Goal: Task Accomplishment & Management: Use online tool/utility

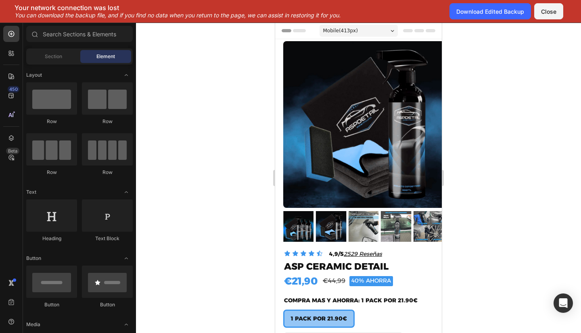
scroll to position [88, 0]
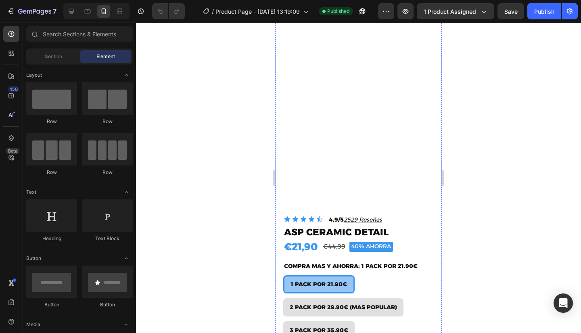
scroll to position [34, 0]
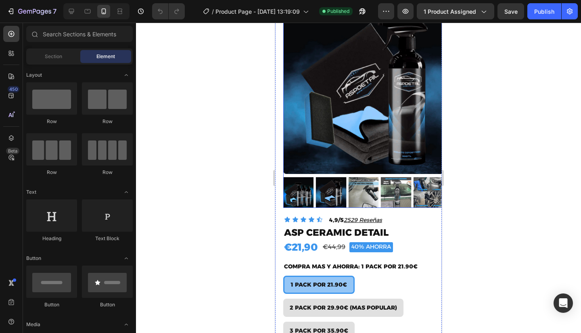
click at [331, 192] on img at bounding box center [331, 192] width 31 height 31
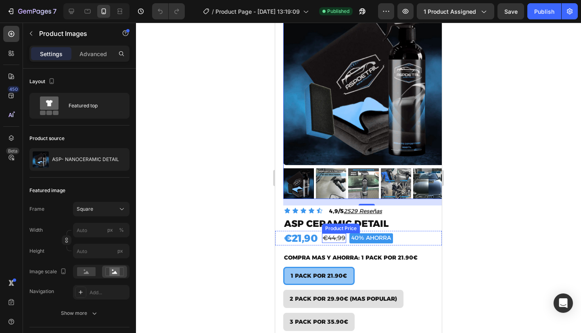
scroll to position [143, 0]
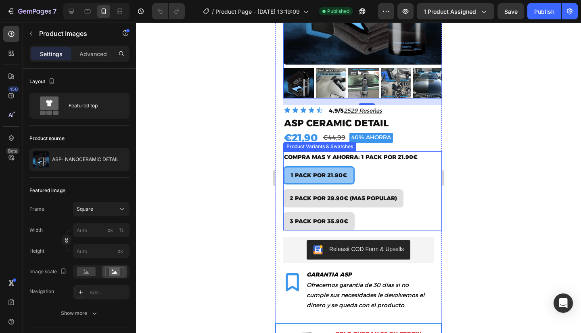
click at [342, 198] on div "3 PACK POR 35.90€" at bounding box center [318, 203] width 51 height 10
click at [283, 212] on input "3 PACK POR 35.90€ 3 PACK POR 35.90€ 3 PACK POR 35.90€" at bounding box center [283, 212] width 0 height 0
radio input "true"
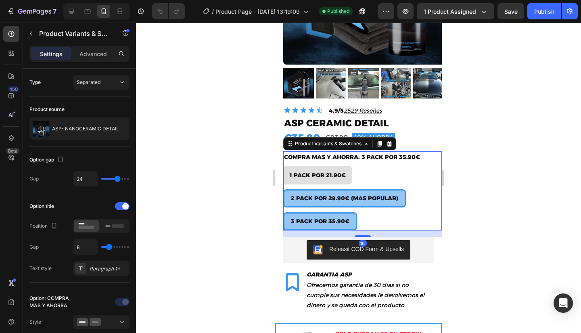
click at [382, 195] on span "2 PACK POR 29.90€ (MAS POPULAR)" at bounding box center [344, 198] width 107 height 7
click at [283, 189] on input "2 PACK POR 29.90€ (MAS POPULAR) 2 PACK POR 29.90€ (MAS POPULAR) 2 PACK POR 29.9…" at bounding box center [283, 189] width 0 height 0
radio input "true"
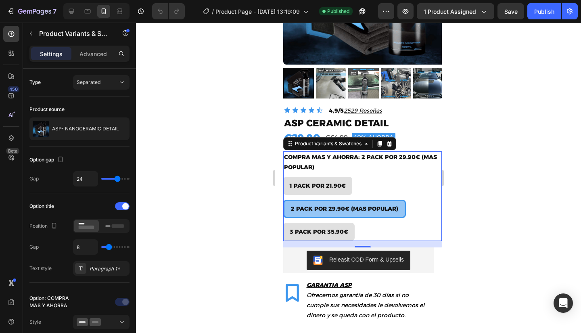
click at [254, 185] on div at bounding box center [358, 178] width 445 height 310
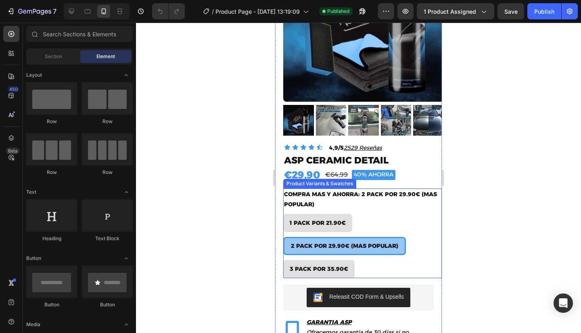
scroll to position [106, 0]
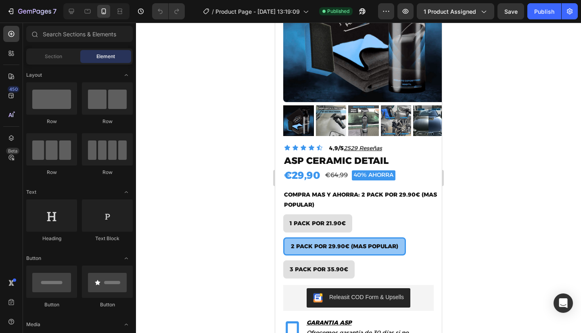
click at [210, 145] on div at bounding box center [358, 178] width 445 height 310
click at [22, 3] on button "7" at bounding box center [31, 11] width 57 height 16
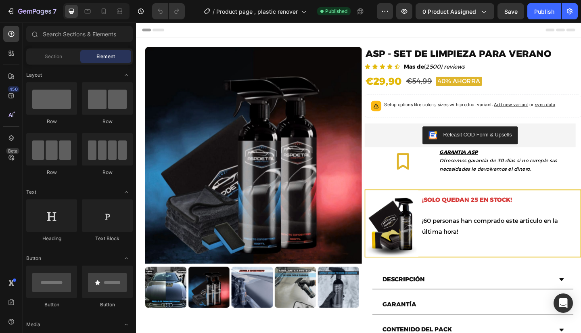
click at [231, 132] on img at bounding box center [264, 167] width 236 height 236
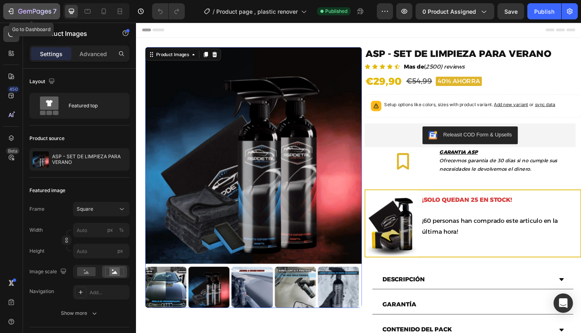
click at [15, 14] on div "7" at bounding box center [32, 11] width 50 height 10
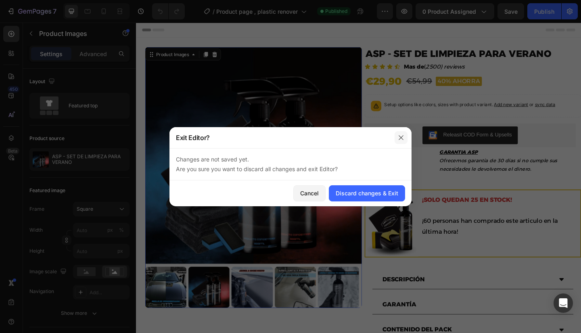
click at [402, 140] on icon "button" at bounding box center [401, 137] width 6 height 6
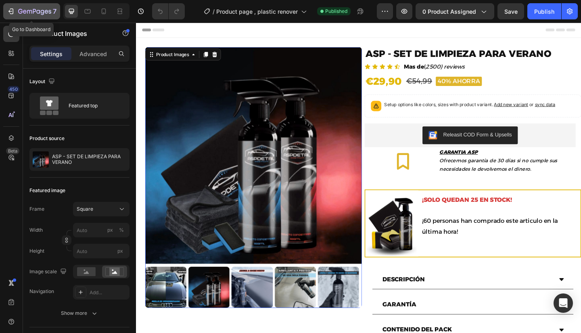
click at [22, 10] on icon "button" at bounding box center [34, 11] width 33 height 7
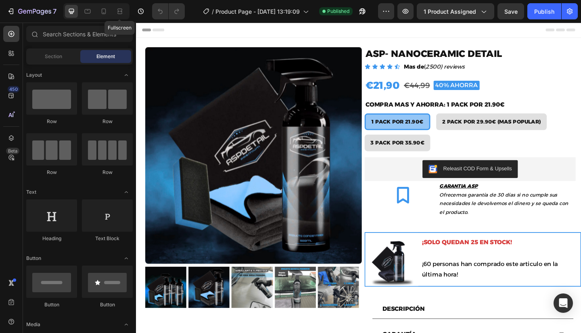
click at [113, 13] on div "Fullscreen" at bounding box center [96, 11] width 66 height 16
click at [106, 12] on icon at bounding box center [104, 11] width 8 height 8
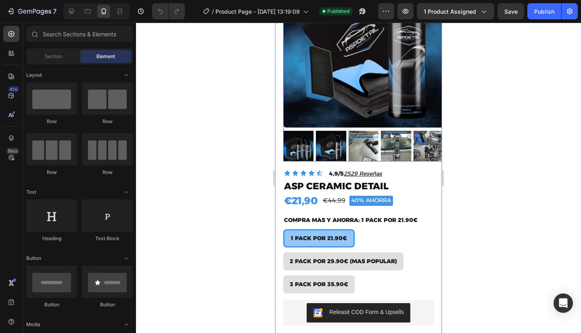
scroll to position [226, 0]
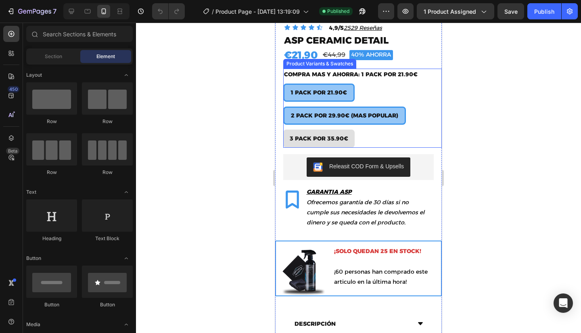
click at [362, 112] on span "2 PACK POR 29.90€ (MAS POPULAR)" at bounding box center [344, 115] width 107 height 7
click at [283, 107] on input "2 PACK POR 29.90€ (MAS POPULAR) 2 PACK POR 29.90€ (MAS POPULAR) 2 PACK POR 29.9…" at bounding box center [283, 106] width 0 height 0
radio input "true"
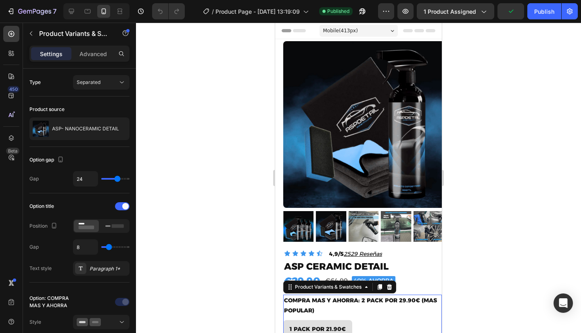
scroll to position [0, 0]
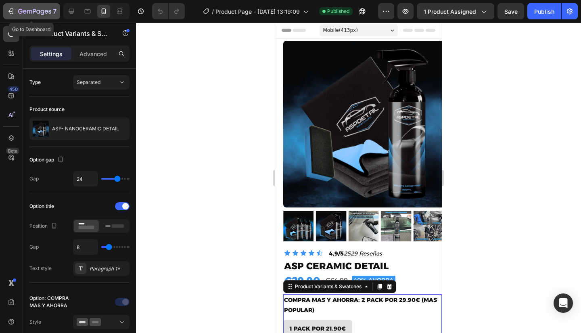
click at [46, 17] on button "7" at bounding box center [31, 11] width 57 height 16
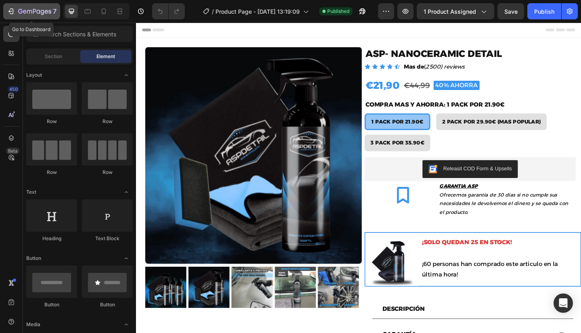
click at [31, 14] on icon "button" at bounding box center [34, 11] width 33 height 7
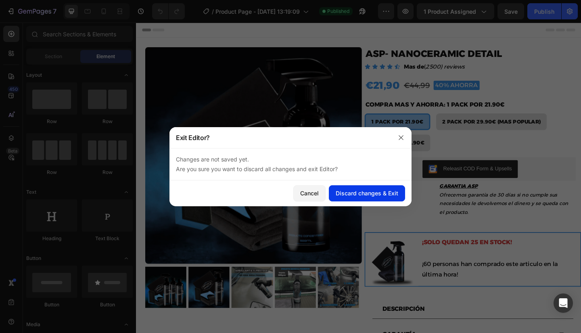
click at [359, 197] on div "Discard changes & Exit" at bounding box center [367, 193] width 63 height 8
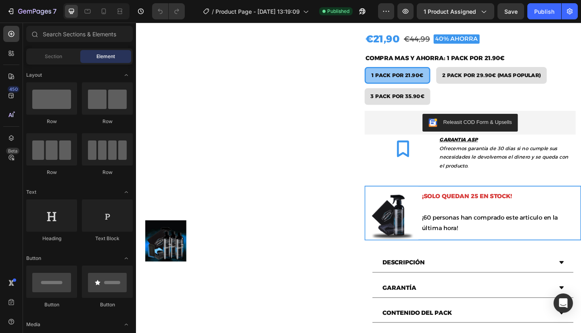
scroll to position [50, 0]
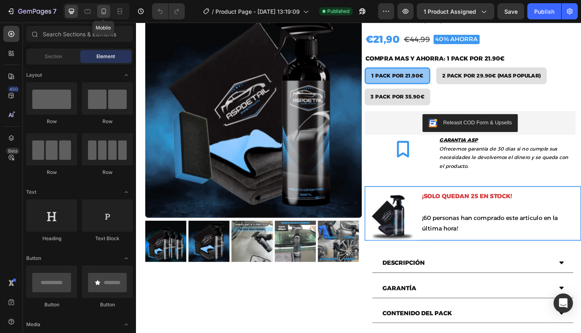
click at [104, 10] on icon at bounding box center [104, 11] width 8 height 8
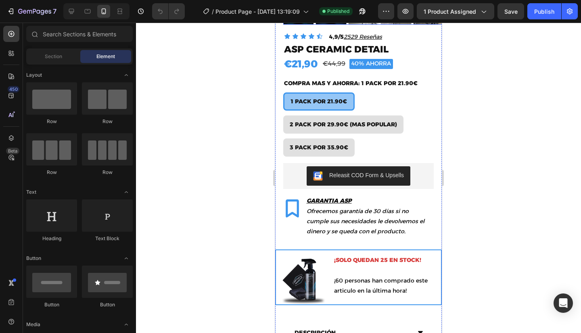
scroll to position [216, 0]
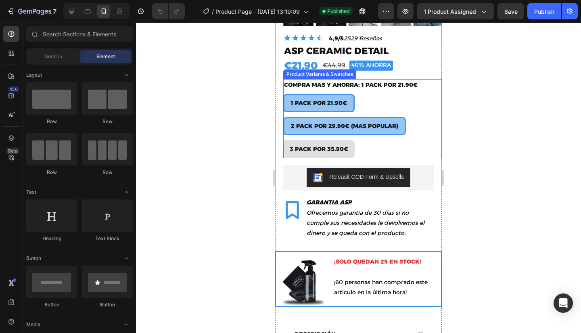
click at [341, 122] on span "2 PACK POR 29.90€ (MAS POPULAR)" at bounding box center [344, 125] width 107 height 7
click at [283, 117] on input "2 PACK POR 29.90€ (MAS POPULAR) 2 PACK POR 29.90€ (MAS POPULAR) 2 PACK POR 29.9…" at bounding box center [283, 117] width 0 height 0
radio input "true"
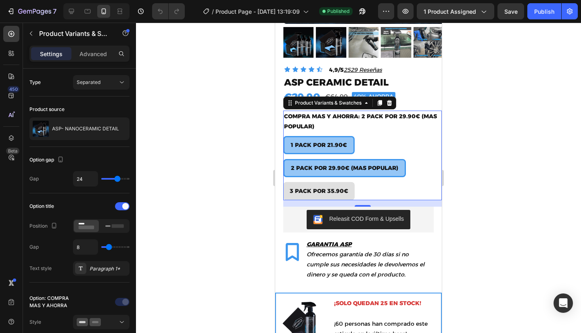
scroll to position [184, 0]
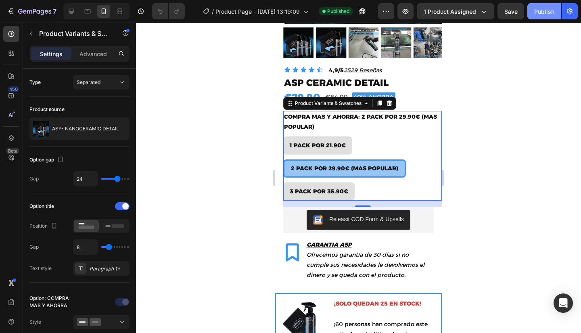
click at [539, 13] on div "Publish" at bounding box center [544, 11] width 20 height 8
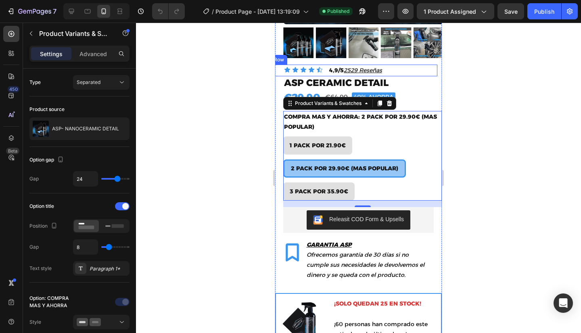
click at [236, 92] on div at bounding box center [358, 178] width 445 height 310
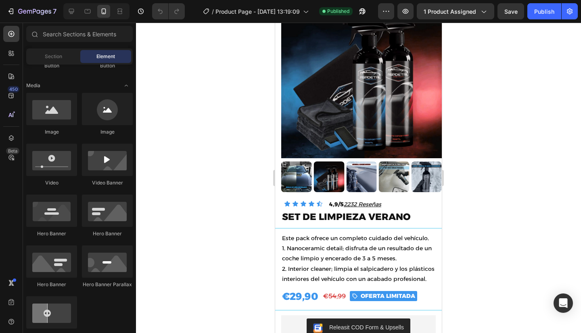
scroll to position [2623, 0]
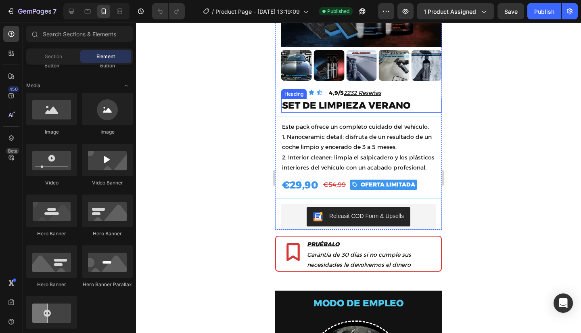
click at [314, 99] on h2 "SET DE LIMPIEZA VERANO" at bounding box center [361, 106] width 161 height 14
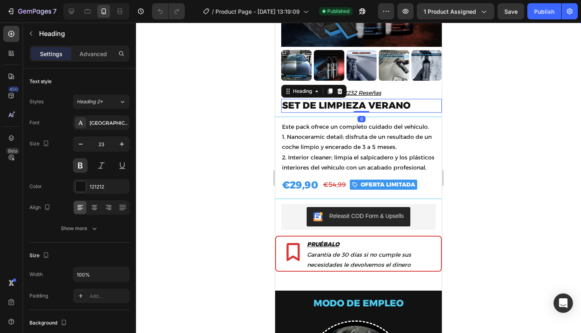
click at [314, 99] on h2 "SET DE LIMPIEZA VERANO" at bounding box center [361, 106] width 161 height 14
click at [314, 100] on p "SET DE LIMPIEZA VERANO" at bounding box center [361, 106] width 159 height 12
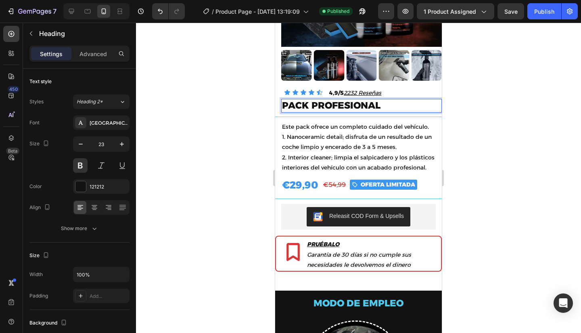
click at [235, 108] on div at bounding box center [358, 178] width 445 height 310
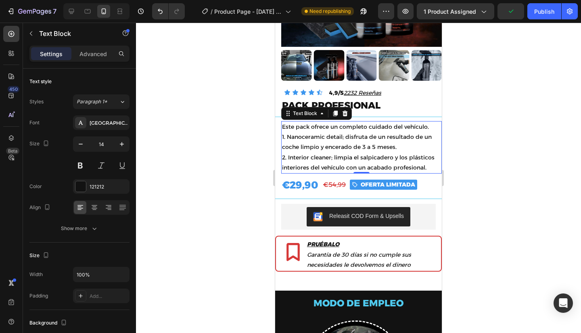
click at [343, 132] on p "1. Nanoceramic detail; disfruta de un resultado de un coche limpio y encerado d…" at bounding box center [361, 142] width 159 height 20
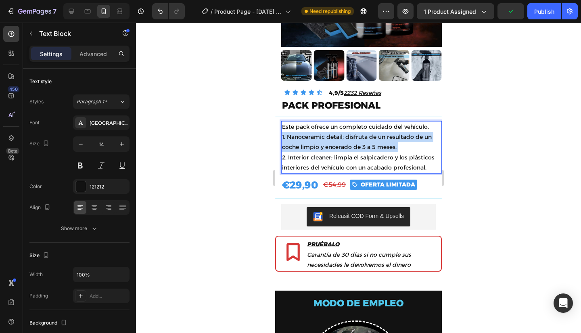
click at [343, 132] on p "1. Nanoceramic detail; disfruta de un resultado de un coche limpio y encerado d…" at bounding box center [361, 142] width 159 height 20
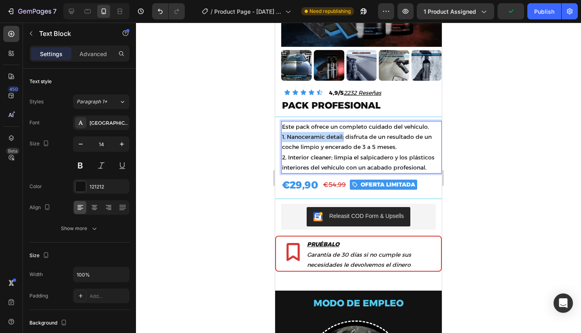
click at [343, 132] on p "1. Nanoceramic detail; disfruta de un resultado de un coche limpio y encerado d…" at bounding box center [361, 142] width 159 height 20
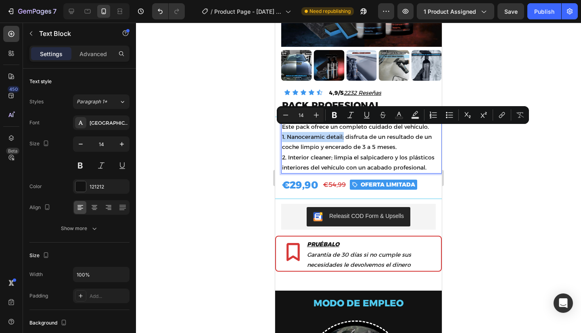
click at [343, 132] on p "1. Nanoceramic detail; disfruta de un resultado de un coche limpio y encerado d…" at bounding box center [361, 142] width 159 height 20
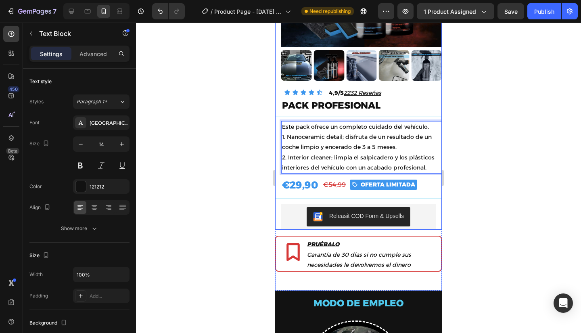
click at [321, 110] on div "Product Images Icon Icon Icon Icon Icon Icon List 4,9/5 2232 Reseñas Text Block…" at bounding box center [358, 26] width 167 height 293
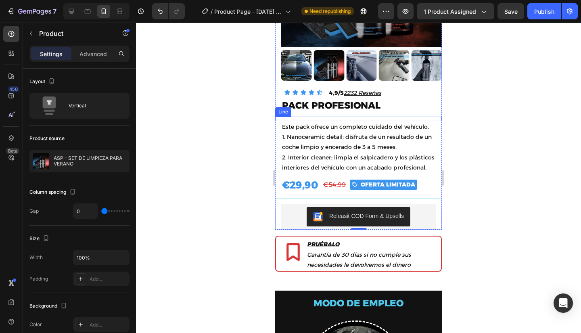
click at [337, 117] on div at bounding box center [358, 117] width 167 height 0
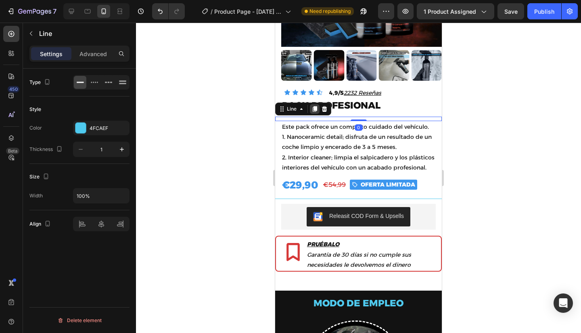
click at [312, 106] on icon at bounding box center [315, 109] width 6 height 6
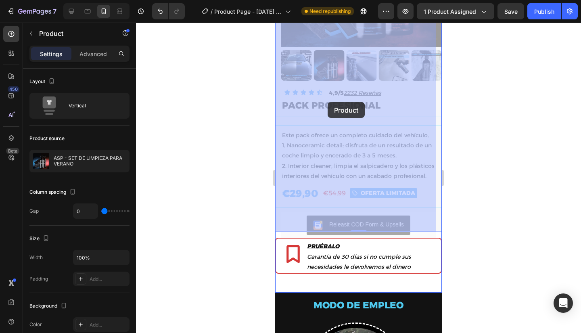
drag, startPoint x: 327, startPoint y: 118, endPoint x: 327, endPoint y: 105, distance: 12.5
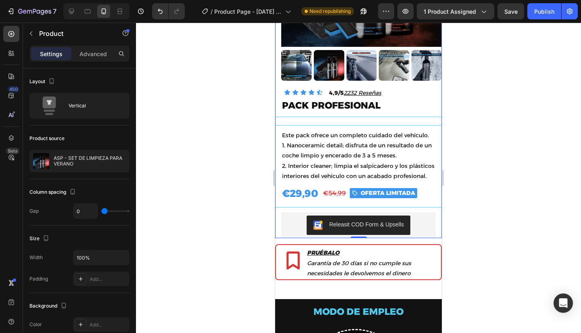
click at [323, 117] on div "Product Images Icon Icon Icon Icon Icon Icon List 4,9/5 2232 Reseñas Text Block…" at bounding box center [358, 31] width 167 height 302
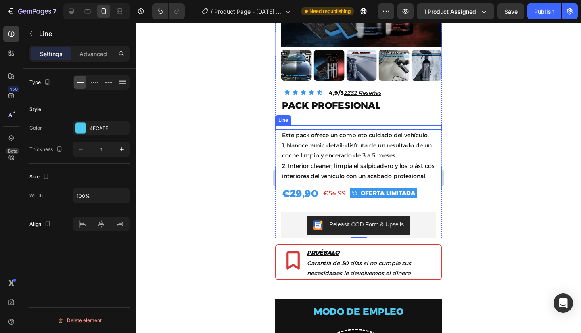
click at [321, 125] on div "Title Line" at bounding box center [358, 127] width 167 height 4
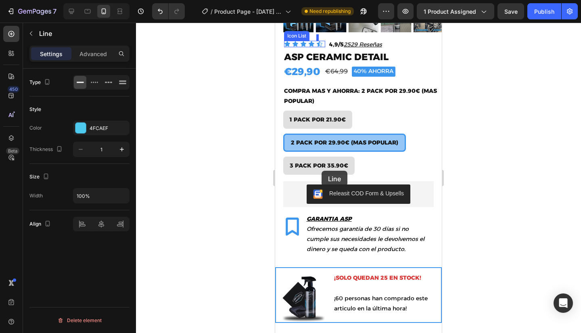
scroll to position [185, 0]
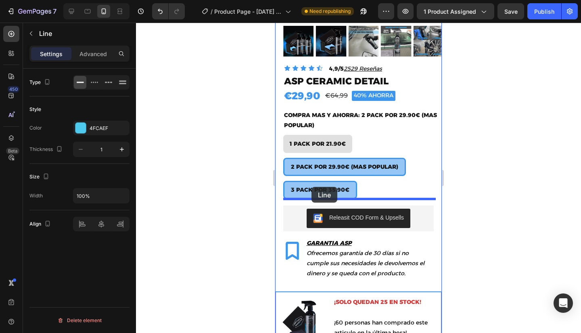
drag, startPoint x: 321, startPoint y: 122, endPoint x: 312, endPoint y: 187, distance: 65.5
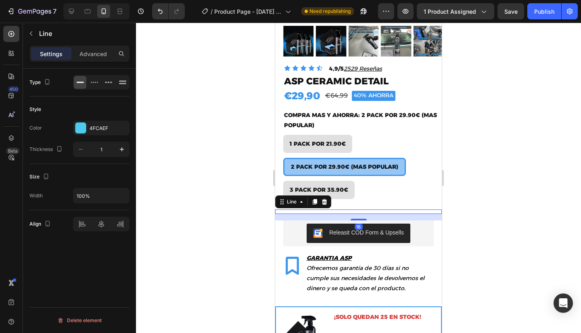
click at [479, 201] on div at bounding box center [358, 178] width 445 height 310
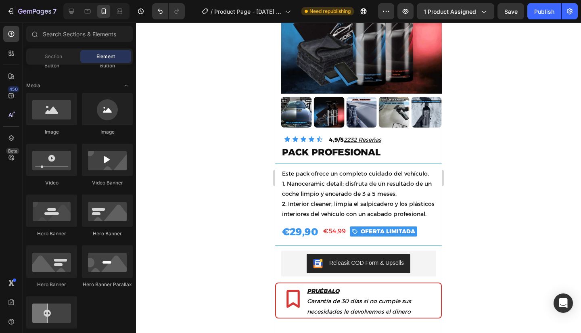
scroll to position [2588, 0]
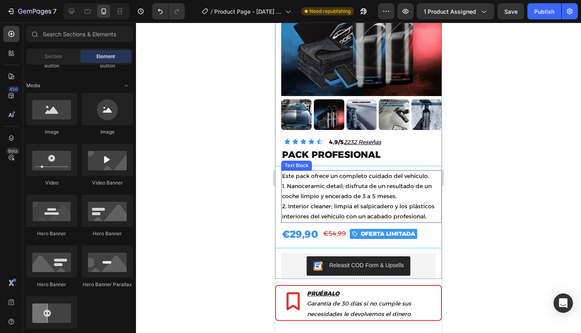
click at [370, 189] on p "1. Nanoceramic detail; disfruta de un resultado de un coche limpio y encerado d…" at bounding box center [361, 191] width 159 height 20
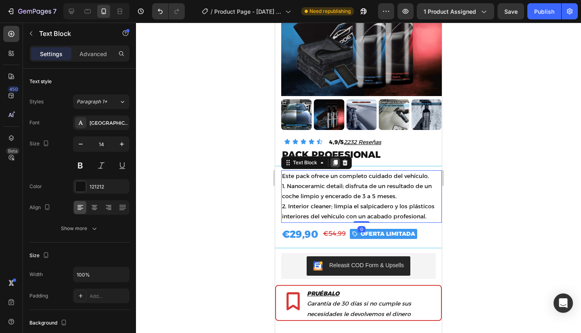
click at [333, 159] on icon at bounding box center [335, 162] width 6 height 6
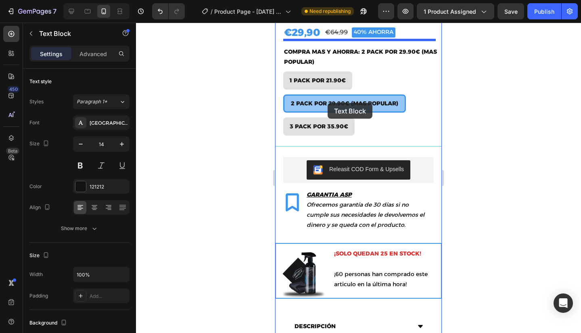
scroll to position [251, 0]
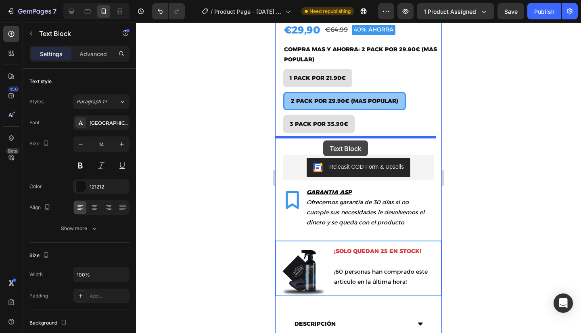
drag, startPoint x: 337, startPoint y: 236, endPoint x: 323, endPoint y: 140, distance: 96.7
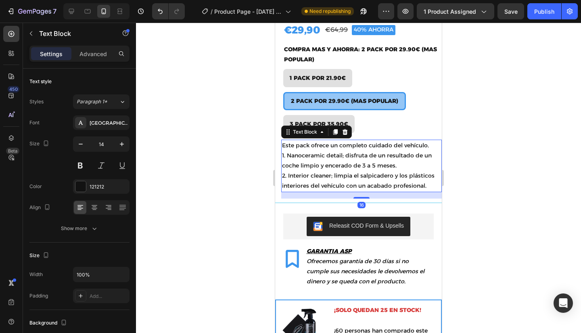
click at [493, 150] on div at bounding box center [358, 178] width 445 height 310
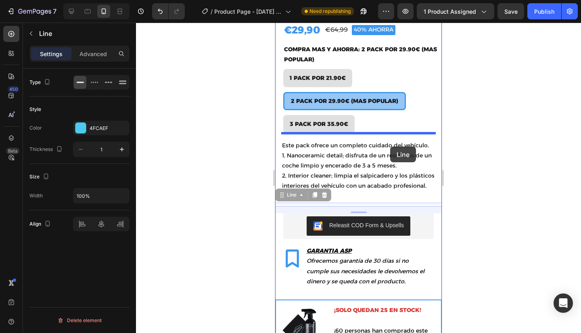
drag, startPoint x: 389, startPoint y: 197, endPoint x: 390, endPoint y: 144, distance: 52.9
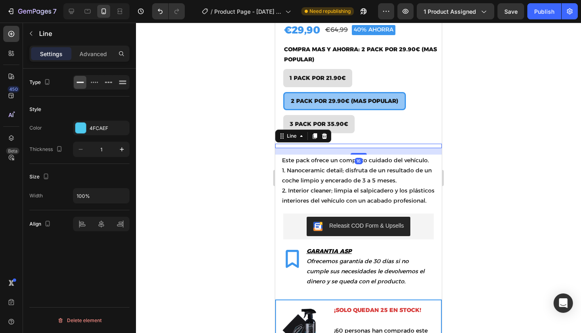
click at [467, 141] on div at bounding box center [358, 178] width 445 height 310
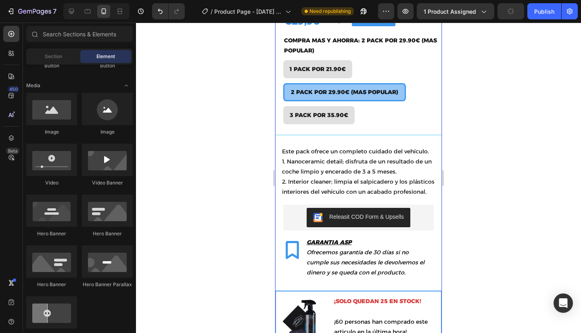
scroll to position [260, 0]
click at [336, 147] on p "Este pack ofrece un completo cuidado del vehículo." at bounding box center [361, 152] width 159 height 10
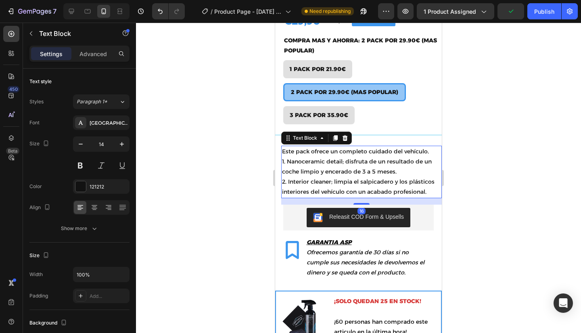
click at [336, 147] on p "Este pack ofrece un completo cuidado del vehículo." at bounding box center [361, 152] width 159 height 10
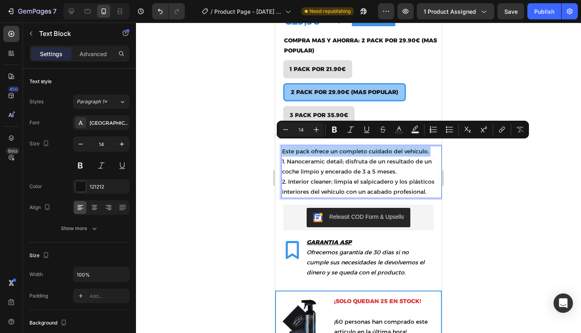
click at [479, 149] on div at bounding box center [358, 178] width 445 height 310
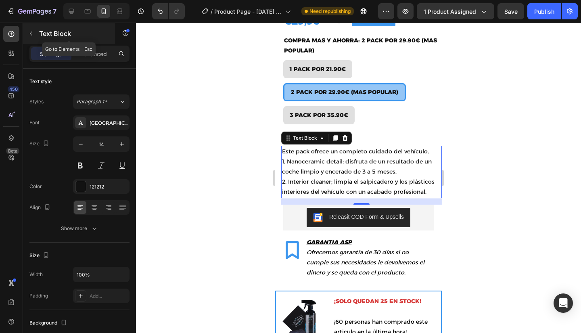
click at [56, 36] on p "Text Block" at bounding box center [73, 34] width 69 height 10
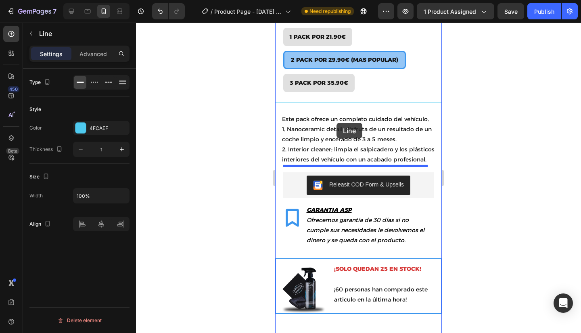
scroll to position [276, 0]
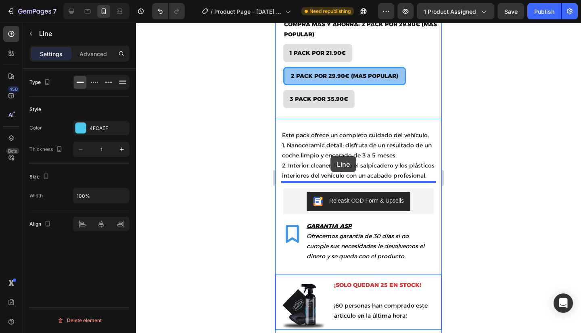
drag, startPoint x: 384, startPoint y: 171, endPoint x: 330, endPoint y: 156, distance: 55.3
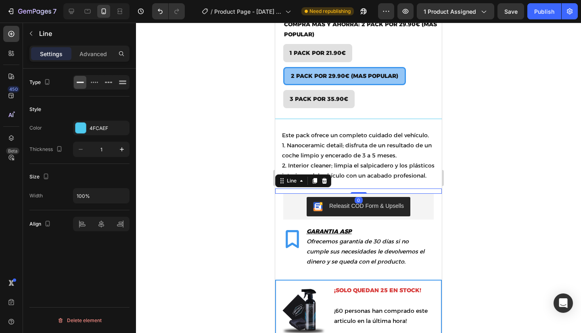
click at [492, 180] on div at bounding box center [358, 178] width 445 height 310
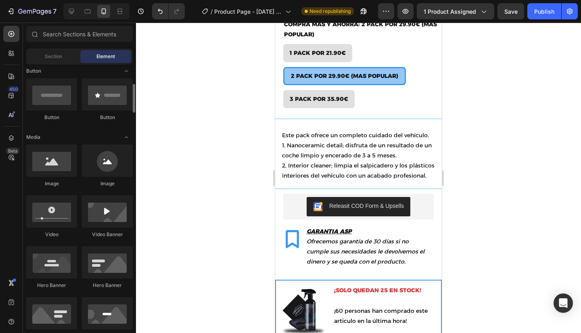
scroll to position [98, 0]
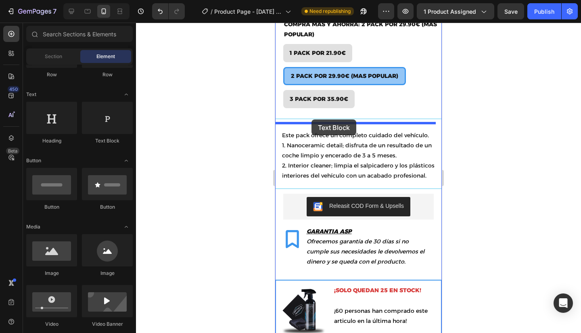
drag, startPoint x: 387, startPoint y: 149, endPoint x: 312, endPoint y: 120, distance: 80.7
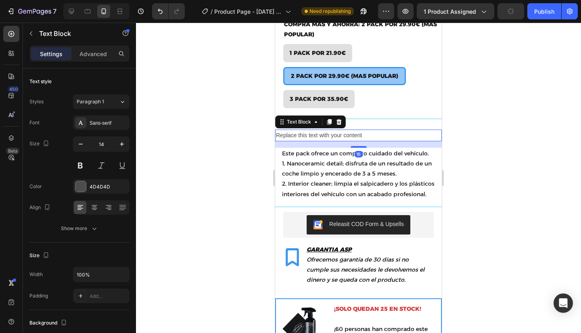
click at [319, 130] on div "Replace this text with your content" at bounding box center [358, 136] width 167 height 12
click at [319, 130] on p "Replace this text with your content" at bounding box center [358, 135] width 165 height 10
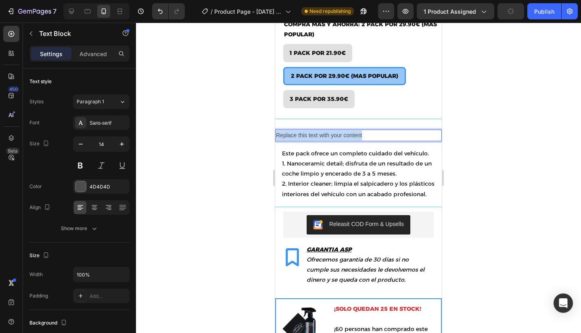
click at [319, 130] on p "Replace this text with your content" at bounding box center [358, 135] width 165 height 10
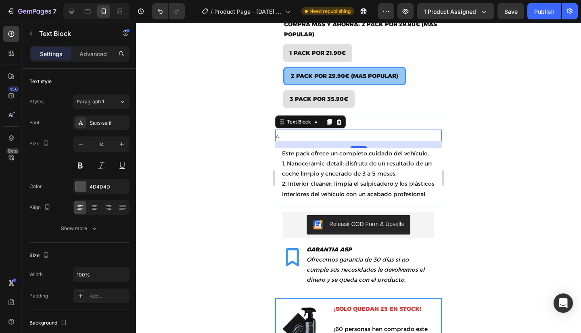
click at [307, 215] on button "Releasit COD Form & Upsells" at bounding box center [359, 224] width 104 height 19
click at [319, 130] on p "¿" at bounding box center [358, 135] width 165 height 10
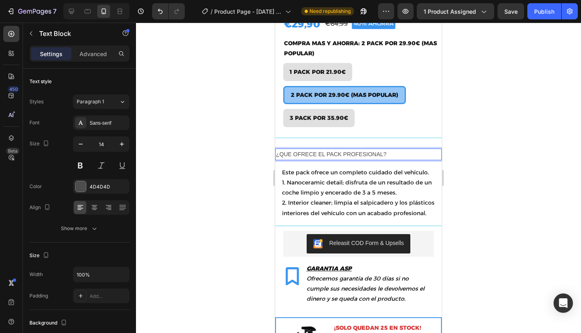
scroll to position [258, 0]
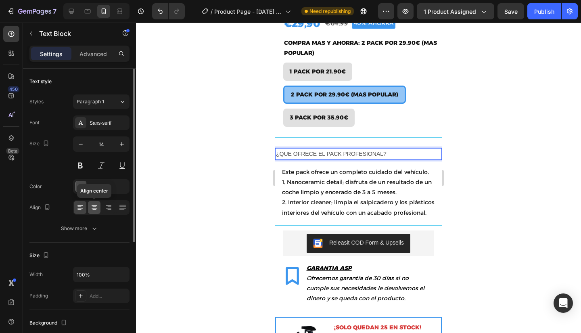
click at [99, 205] on div at bounding box center [94, 207] width 13 height 13
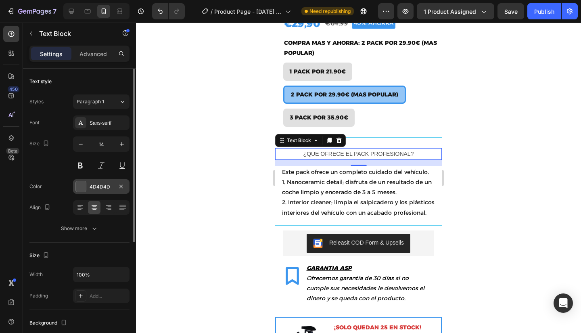
click at [82, 189] on div at bounding box center [80, 186] width 10 height 10
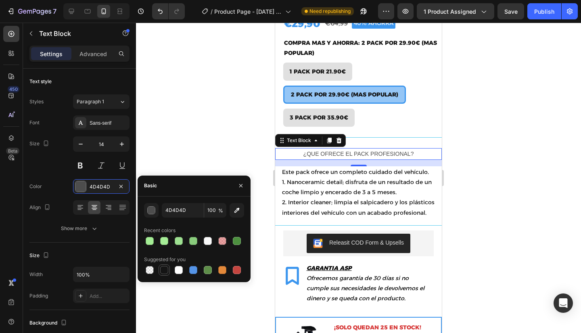
click at [164, 268] on div at bounding box center [164, 270] width 8 height 8
type input "151515"
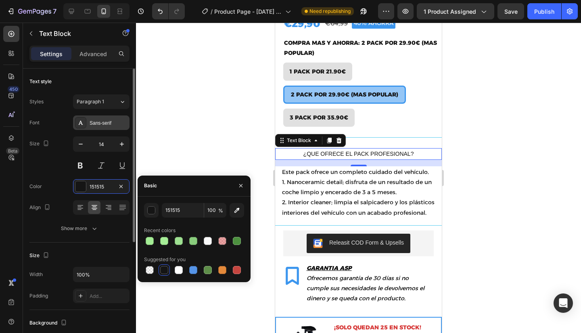
click at [96, 122] on div "Sans-serif" at bounding box center [109, 122] width 38 height 7
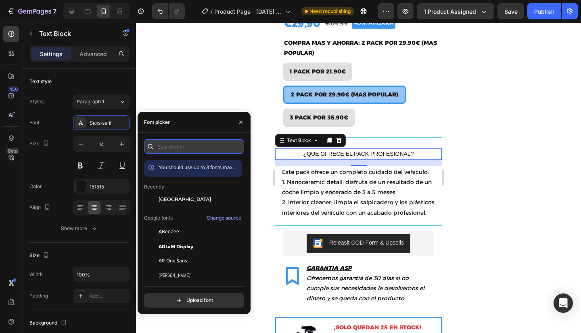
click at [191, 151] on input "text" at bounding box center [194, 146] width 100 height 15
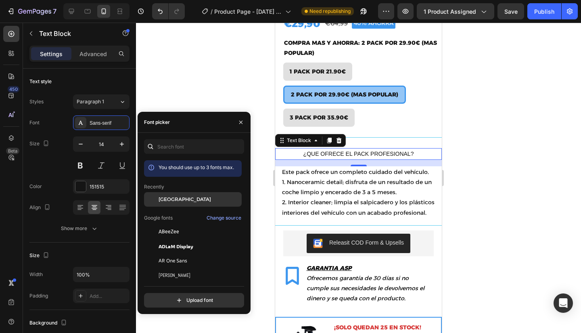
click at [182, 201] on span "Alexandria" at bounding box center [185, 199] width 52 height 7
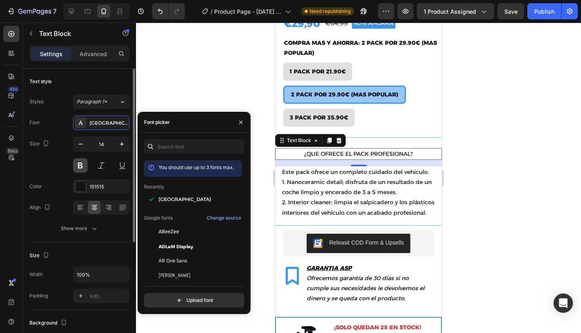
click at [79, 163] on button at bounding box center [80, 165] width 15 height 15
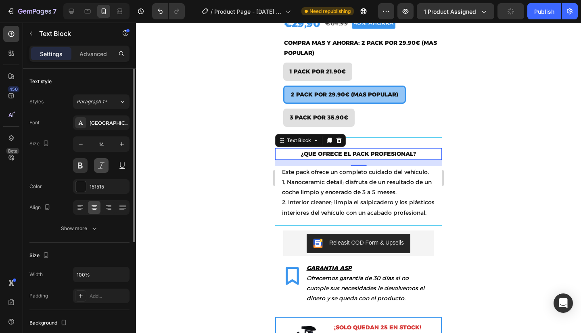
click at [101, 164] on button at bounding box center [101, 165] width 15 height 15
click at [101, 165] on button at bounding box center [101, 165] width 15 height 15
click at [253, 158] on div at bounding box center [358, 178] width 445 height 310
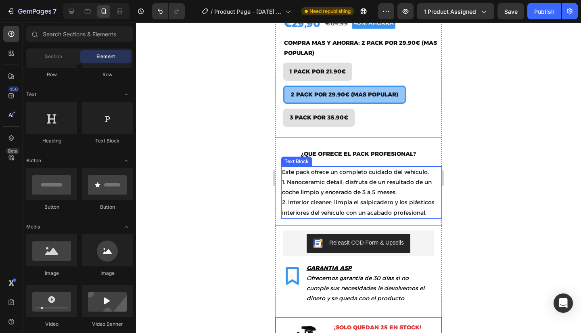
click at [313, 177] on p "1. Nanoceramic detail; disfruta de un resultado de un coche limpio y encerado d…" at bounding box center [361, 187] width 159 height 20
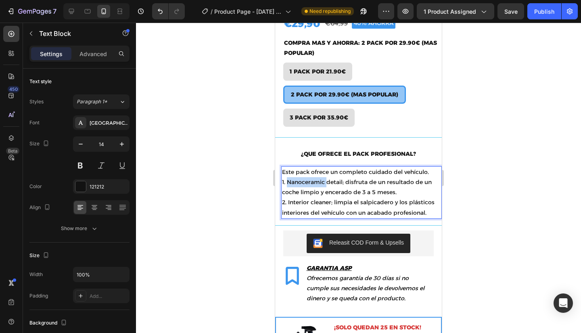
click at [287, 177] on p "1. Nanoceramic detail; disfruta de un resultado de un coche limpio y encerado d…" at bounding box center [361, 187] width 159 height 20
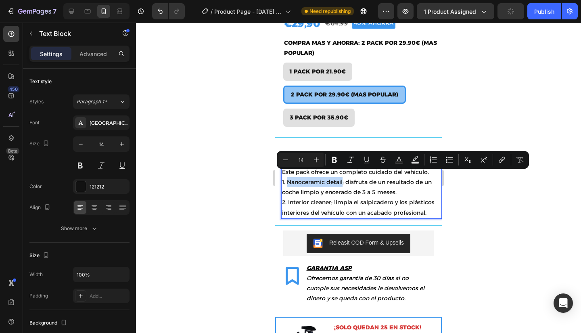
drag, startPoint x: 287, startPoint y: 176, endPoint x: 342, endPoint y: 176, distance: 55.7
click at [342, 177] on p "1. Nanoceramic detail; disfruta de un resultado de un coche limpio y encerado d…" at bounding box center [361, 187] width 159 height 20
click at [333, 159] on icon "Editor contextual toolbar" at bounding box center [334, 160] width 5 height 6
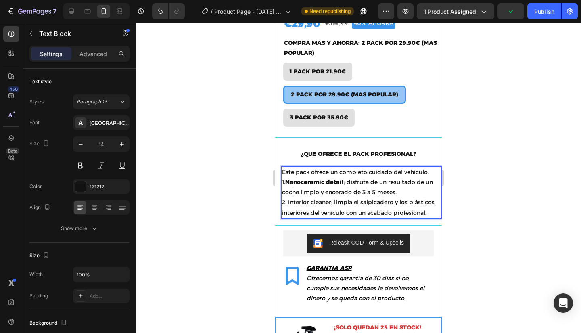
click at [289, 197] on p "2. Interior cleaner; limpia el salpicadero y los plásticos interiores del vehíc…" at bounding box center [361, 207] width 159 height 20
click at [287, 197] on p "2. Interior cleaner; limpia el salpicadero y los plásticos interiores del vehíc…" at bounding box center [361, 207] width 159 height 20
drag, startPoint x: 287, startPoint y: 196, endPoint x: 330, endPoint y: 196, distance: 42.8
click at [330, 197] on p "2. Interior cleaner; limpia el salpicadero y los plásticos interiores del vehíc…" at bounding box center [361, 207] width 159 height 20
click at [326, 197] on p "2. Interior cleaner; limpia el salpicadero y los plásticos interiores del vehíc…" at bounding box center [361, 207] width 159 height 20
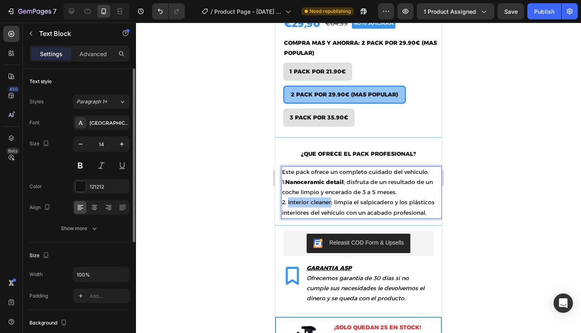
click at [82, 157] on div "14" at bounding box center [101, 154] width 57 height 36
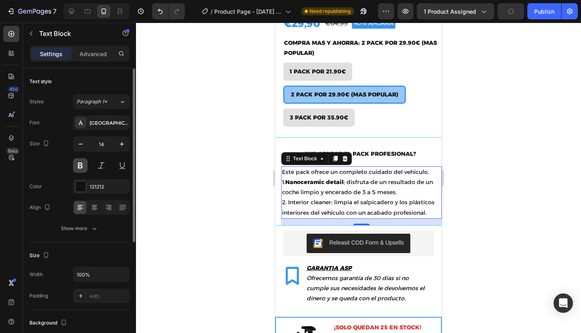
click at [80, 161] on button at bounding box center [80, 165] width 15 height 15
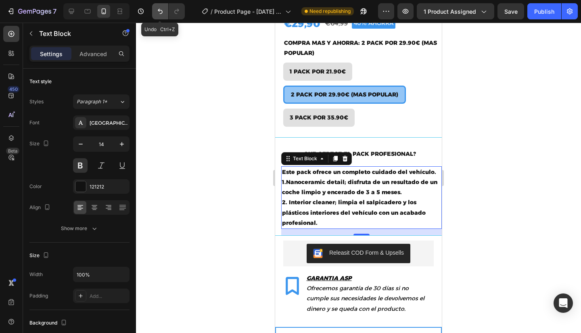
click at [161, 13] on icon "Undo/Redo" at bounding box center [160, 11] width 5 height 5
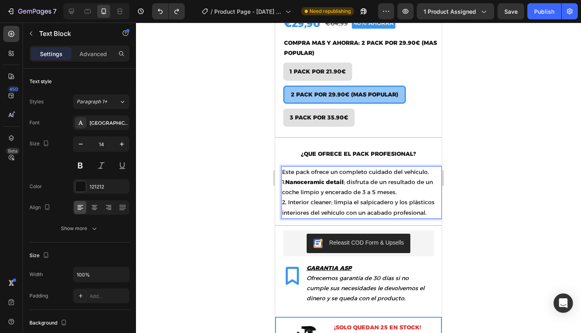
click at [289, 197] on p "2. Interior cleaner; limpia el salpicadero y los plásticos interiores del vehíc…" at bounding box center [361, 207] width 159 height 20
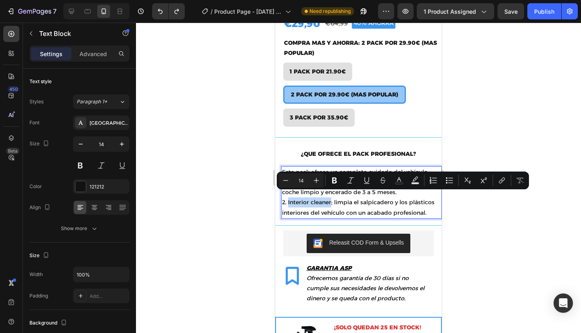
drag, startPoint x: 289, startPoint y: 197, endPoint x: 323, endPoint y: 196, distance: 34.7
click at [323, 197] on p "2. Interior cleaner; limpia el salpicadero y los plásticos interiores del vehíc…" at bounding box center [361, 207] width 159 height 20
click at [331, 180] on icon "Editor contextual toolbar" at bounding box center [335, 180] width 8 height 8
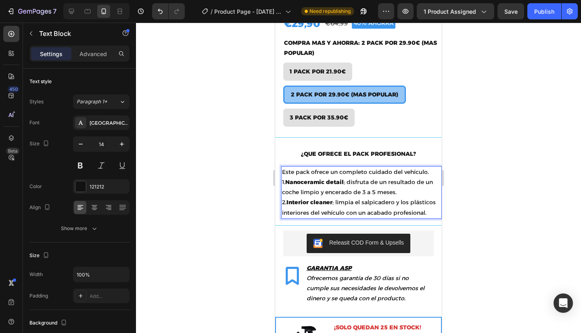
click at [237, 199] on div at bounding box center [358, 178] width 445 height 310
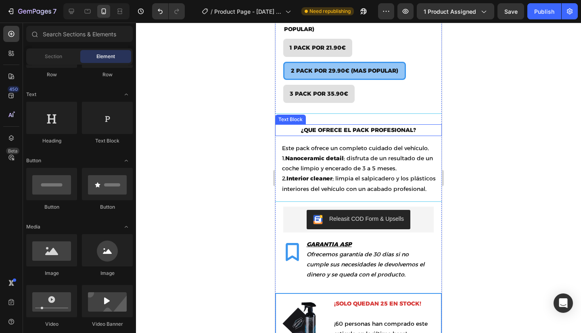
scroll to position [282, 0]
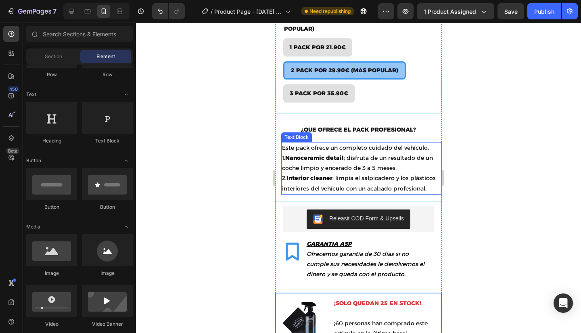
click at [311, 182] on p "2. Interior cleaner ; limpia el salpicadero y los plásticos interiores del vehí…" at bounding box center [361, 183] width 159 height 20
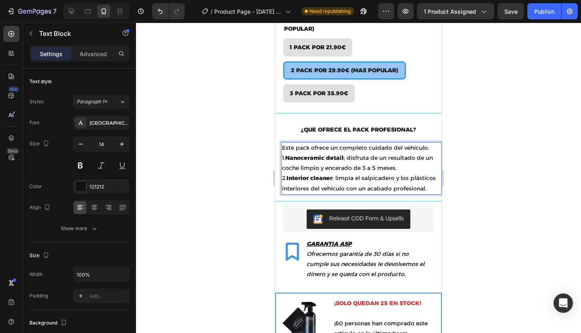
click at [308, 183] on p "2. Interior cleaner ; limpia el salpicadero y los plásticos interiores del vehí…" at bounding box center [361, 183] width 159 height 20
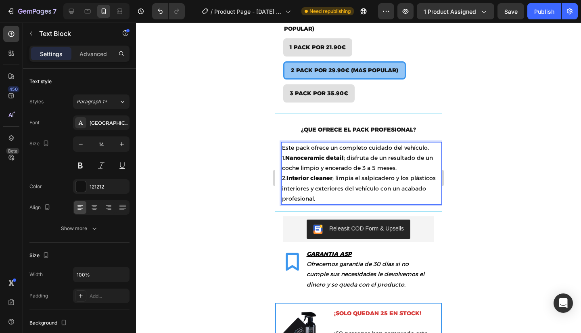
click at [326, 193] on p "2. Interior cleaner ; limpia el salpicadero y los plásticos interiores y exteri…" at bounding box center [361, 188] width 159 height 31
click at [396, 160] on p "1. Nanoceramic detail ; disfruta de un resultado de un coche limpio y encerado …" at bounding box center [361, 163] width 159 height 20
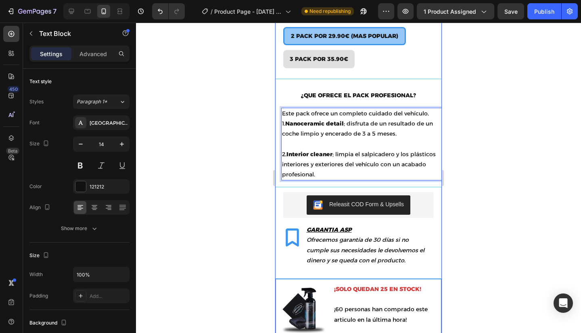
scroll to position [316, 0]
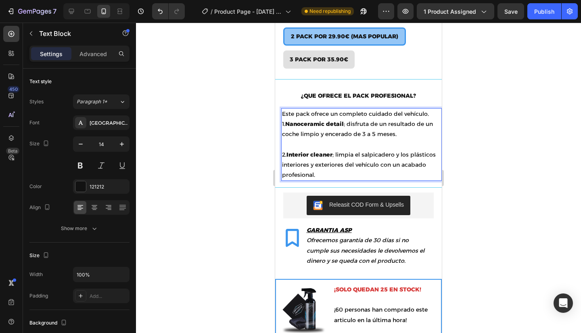
click at [242, 132] on div at bounding box center [358, 178] width 445 height 310
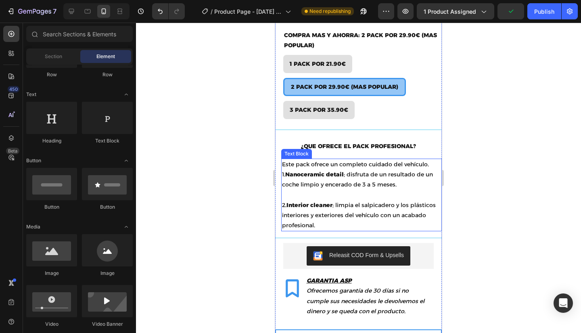
scroll to position [294, 0]
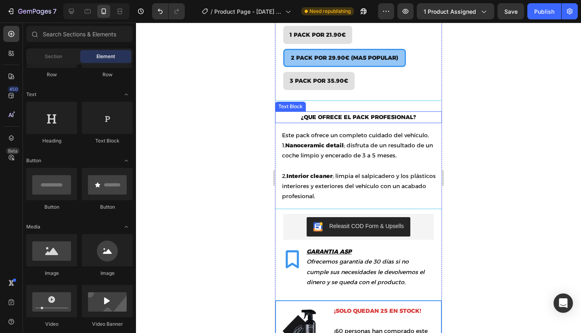
click at [378, 112] on p "¿QUE OFRECE EL PACK PROFESIONAL?" at bounding box center [358, 117] width 165 height 10
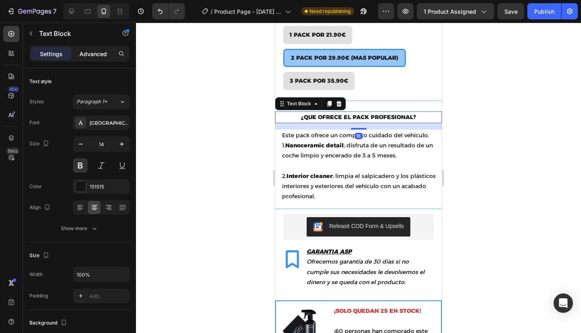
click at [91, 55] on p "Advanced" at bounding box center [93, 54] width 27 height 8
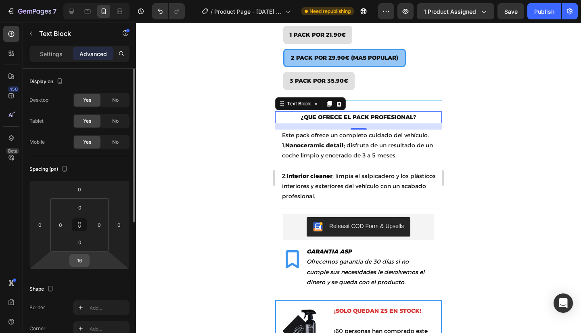
click at [83, 260] on input "16" at bounding box center [79, 260] width 16 height 12
type input "1"
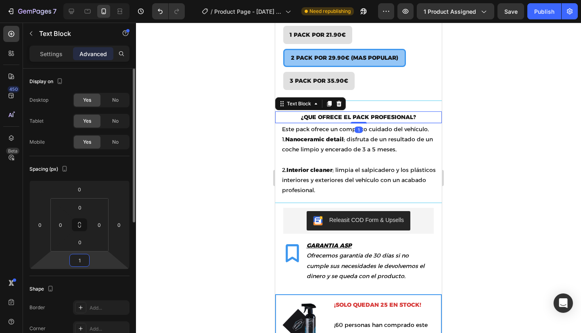
type input "10"
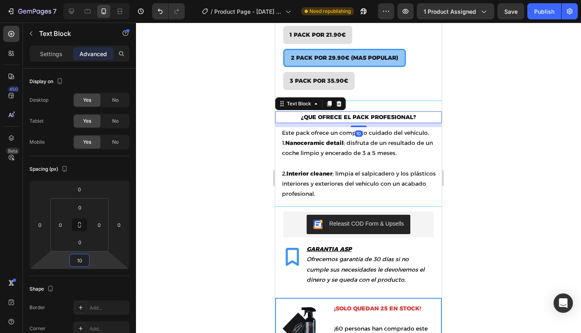
click at [249, 173] on div at bounding box center [358, 178] width 445 height 310
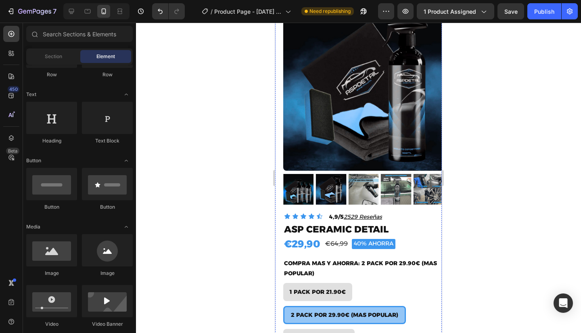
scroll to position [0, 0]
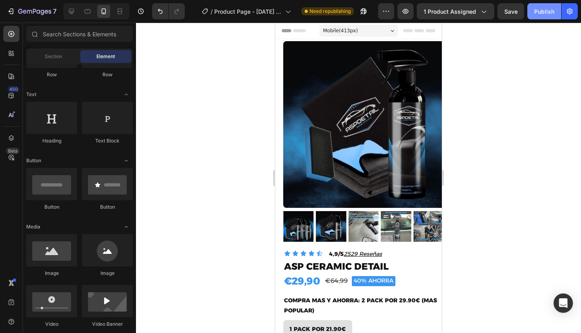
click at [554, 12] on div "Publish" at bounding box center [544, 11] width 20 height 8
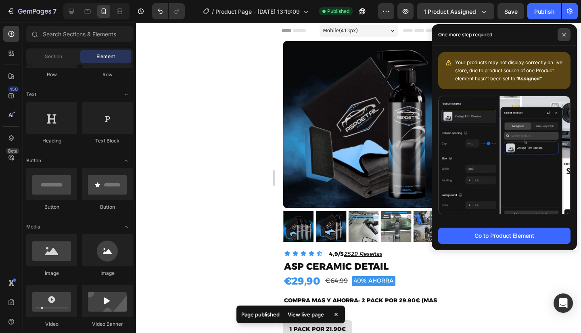
click at [566, 34] on icon at bounding box center [564, 35] width 4 height 4
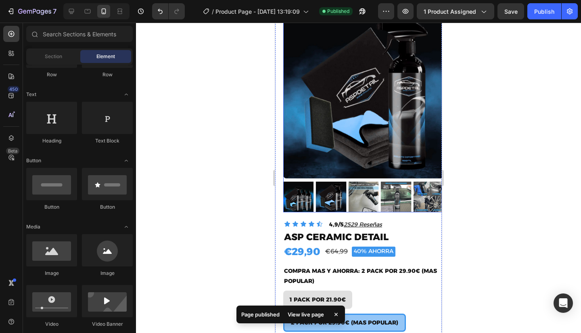
scroll to position [29, 0]
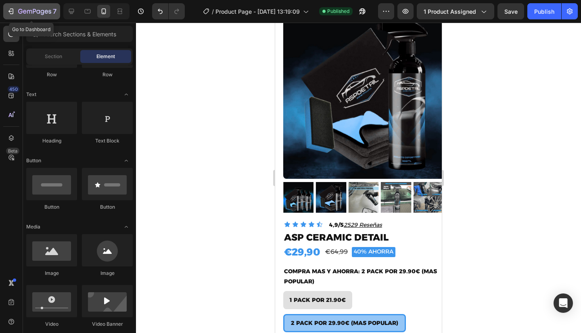
click at [40, 11] on icon "button" at bounding box center [34, 11] width 33 height 7
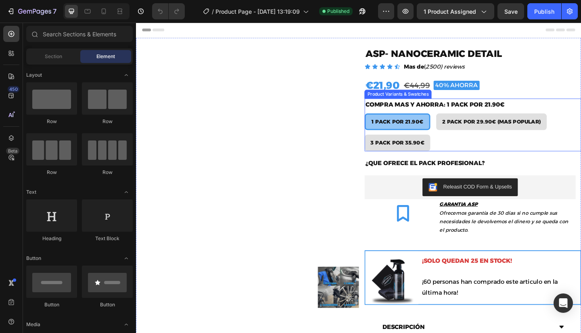
scroll to position [28, 0]
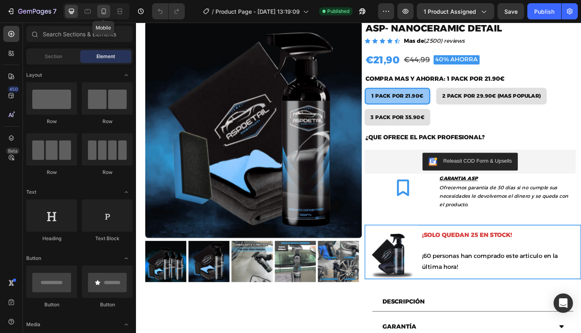
click at [97, 12] on div at bounding box center [103, 11] width 13 height 13
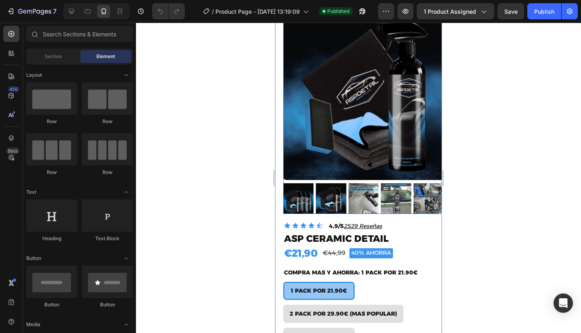
scroll to position [63, 0]
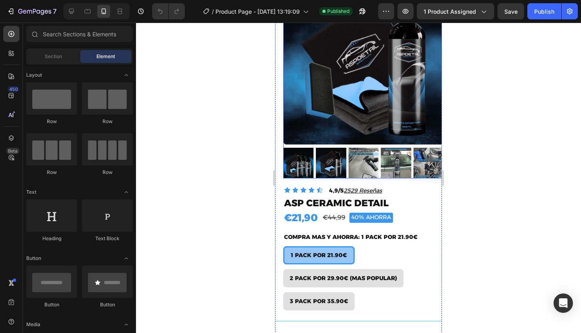
click at [349, 118] on img at bounding box center [366, 61] width 167 height 167
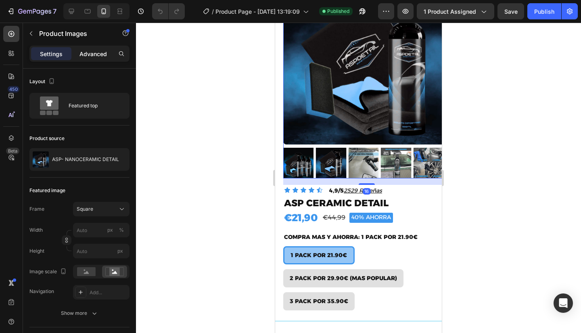
click at [81, 50] on p "Advanced" at bounding box center [93, 54] width 27 height 8
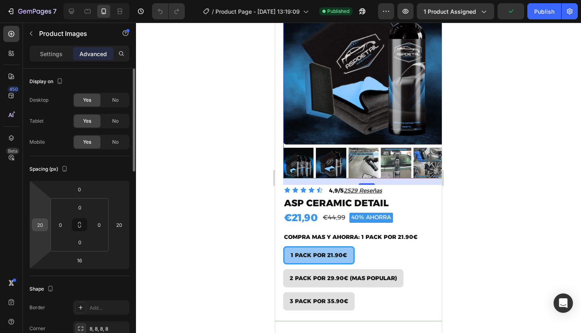
click at [42, 226] on input "20" at bounding box center [40, 225] width 12 height 12
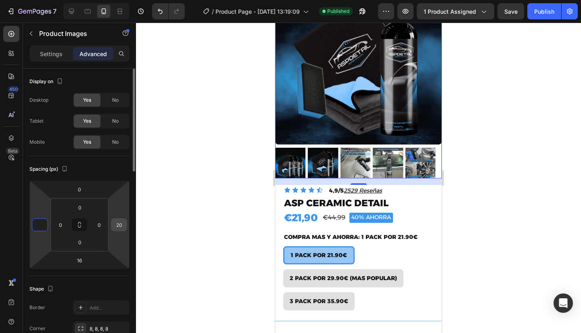
type input "0"
click at [120, 222] on input "20" at bounding box center [119, 225] width 12 height 12
type input "0"
click at [555, 4] on button "Publish" at bounding box center [545, 11] width 34 height 16
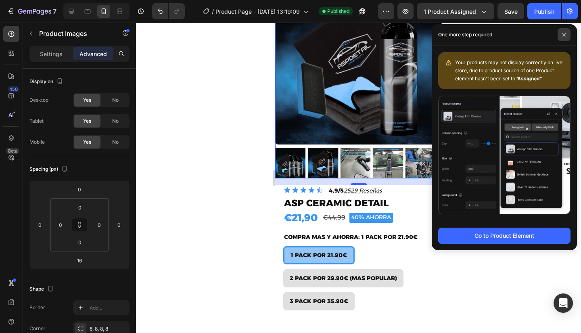
click at [567, 34] on span at bounding box center [564, 34] width 13 height 13
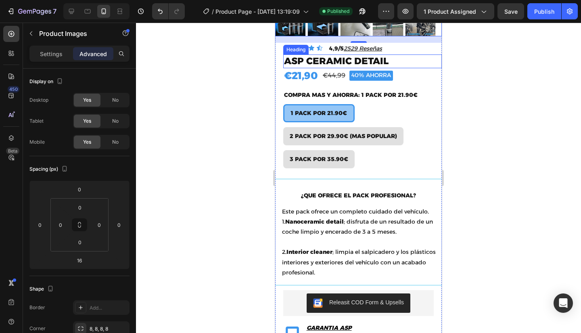
scroll to position [205, 0]
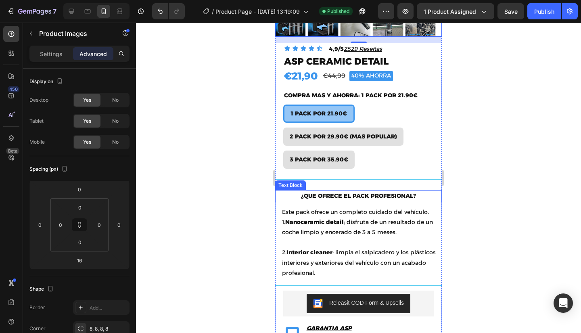
click at [363, 191] on p "¿QUE OFRECE EL PACK PROFESIONAL?" at bounding box center [358, 196] width 165 height 10
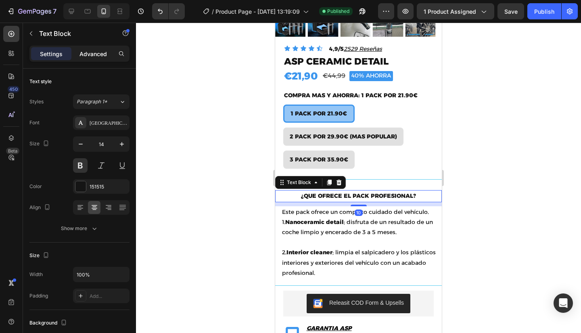
click at [86, 51] on p "Advanced" at bounding box center [93, 54] width 27 height 8
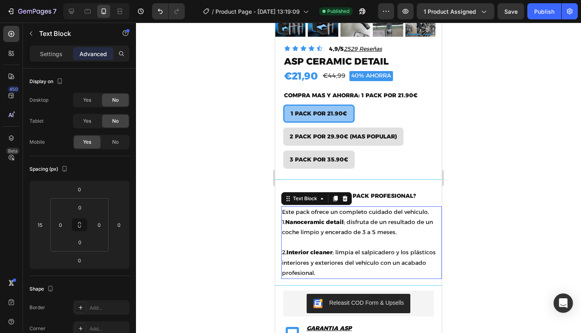
click at [287, 218] on strong "Nanoceramic detail" at bounding box center [314, 221] width 59 height 7
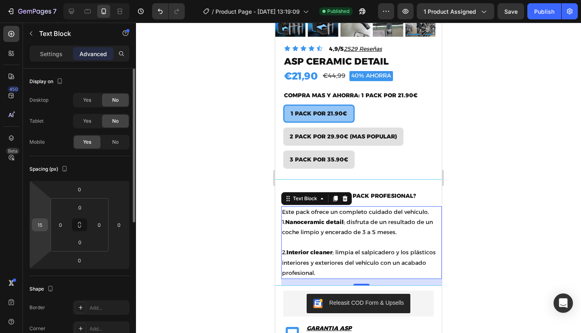
click at [43, 220] on input "15" at bounding box center [40, 225] width 12 height 12
click at [175, 193] on div at bounding box center [358, 178] width 445 height 310
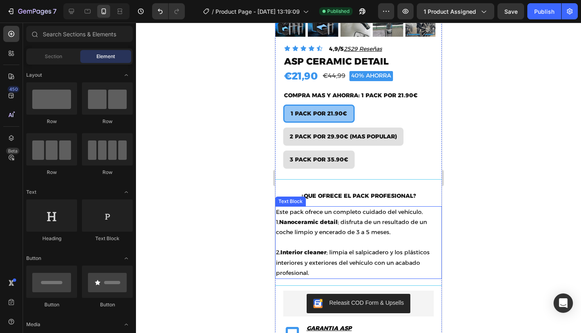
click at [324, 209] on p "Este pack ofrece un completo cuidado del vehículo." at bounding box center [358, 212] width 165 height 10
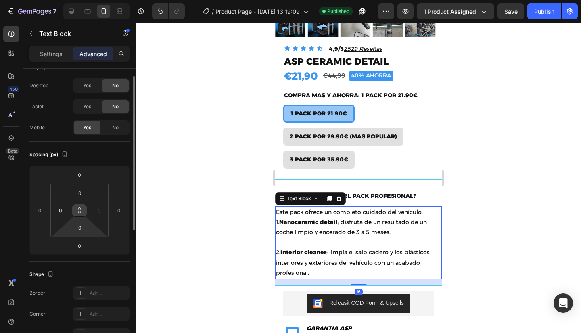
scroll to position [0, 0]
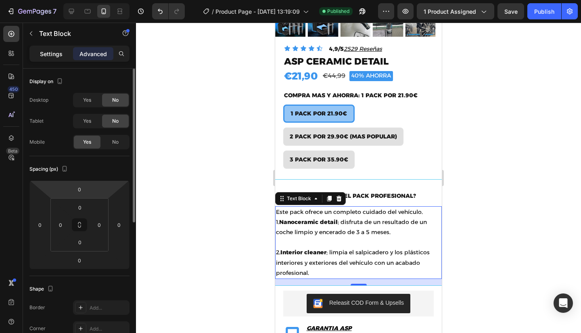
click at [46, 50] on p "Settings" at bounding box center [51, 54] width 23 height 8
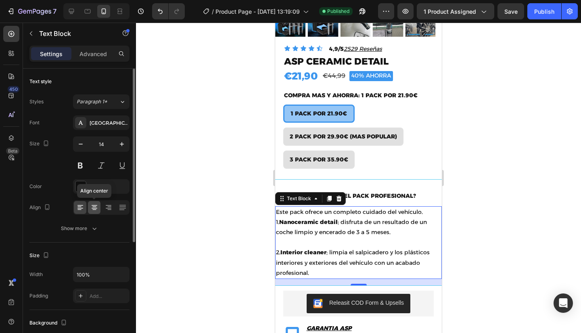
click at [90, 202] on div at bounding box center [94, 207] width 13 height 13
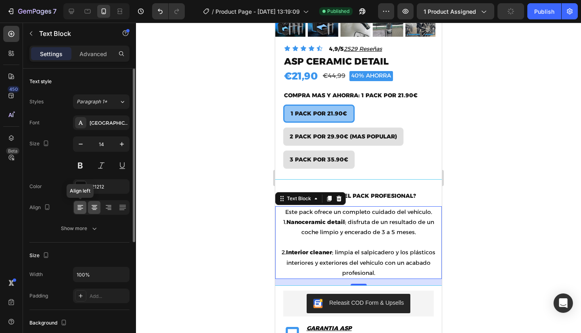
click at [78, 207] on icon at bounding box center [80, 207] width 8 height 8
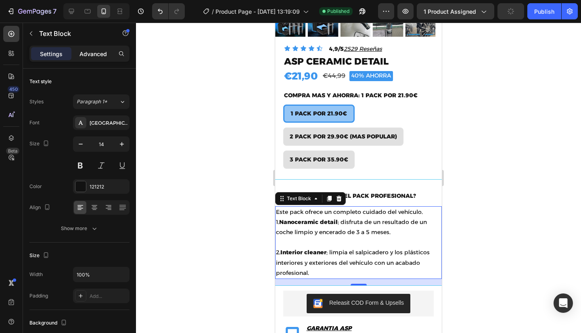
click at [103, 48] on div "Advanced" at bounding box center [93, 53] width 40 height 13
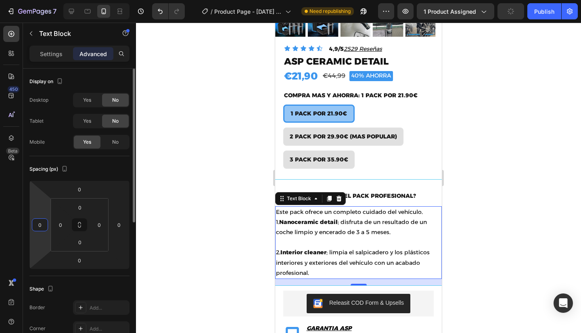
click at [41, 220] on input "0" at bounding box center [40, 225] width 12 height 12
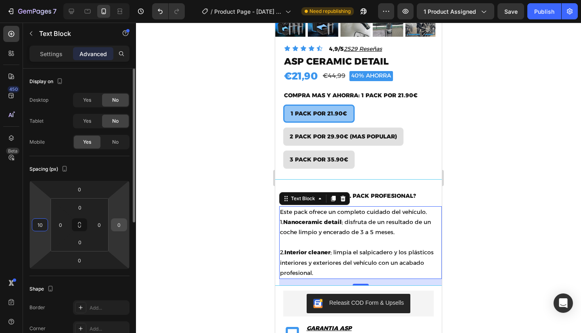
type input "10"
click at [118, 223] on input "0" at bounding box center [119, 225] width 12 height 12
type input "10"
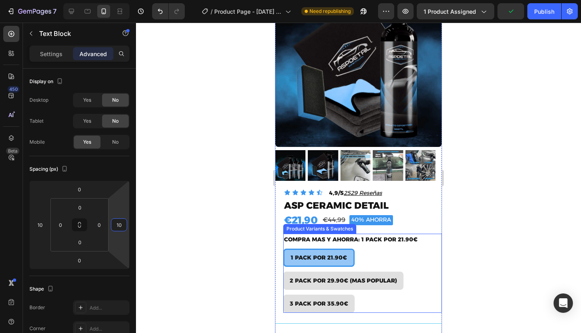
scroll to position [35, 0]
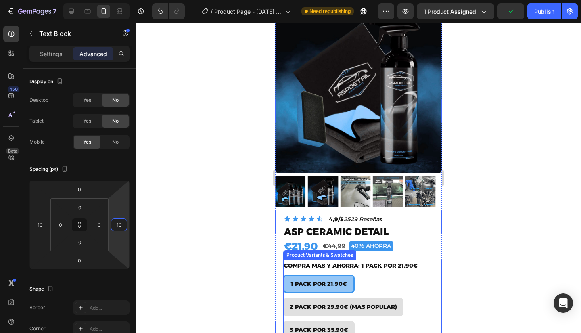
click at [367, 113] on img at bounding box center [358, 89] width 167 height 167
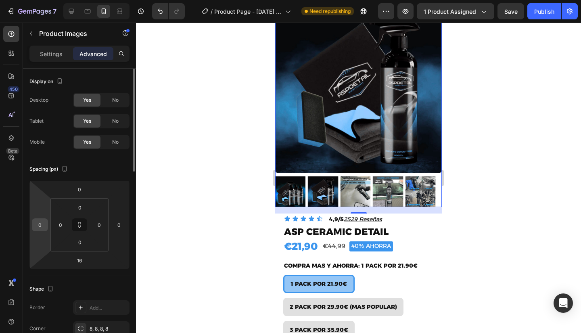
click at [40, 226] on input "0" at bounding box center [40, 225] width 12 height 12
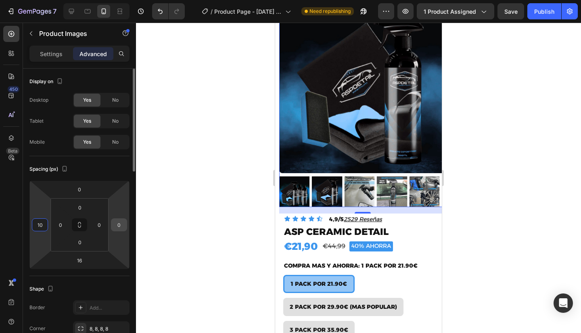
type input "10"
click at [123, 222] on input "0" at bounding box center [119, 225] width 12 height 12
type input "1"
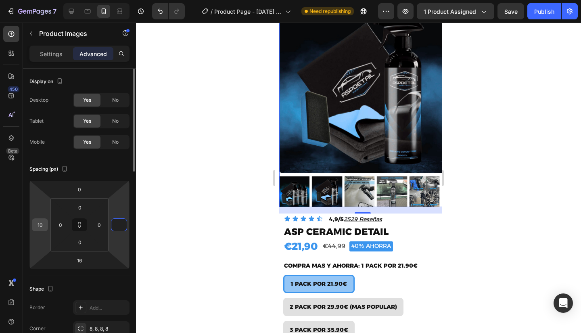
click at [43, 225] on input "10" at bounding box center [40, 225] width 12 height 12
type input "0"
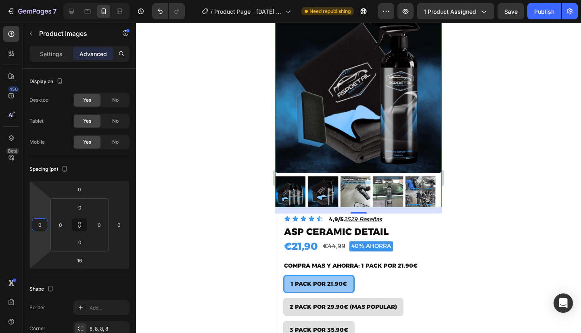
click at [202, 148] on div at bounding box center [358, 178] width 445 height 310
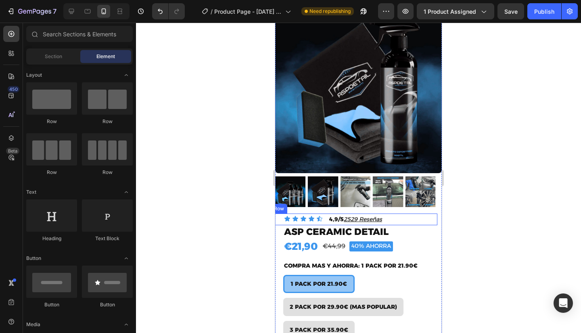
click at [325, 214] on div "Icon Icon Icon Icon Icon Icon List 4,9/5 2529 Reseñas Text Block Row" at bounding box center [354, 220] width 167 height 12
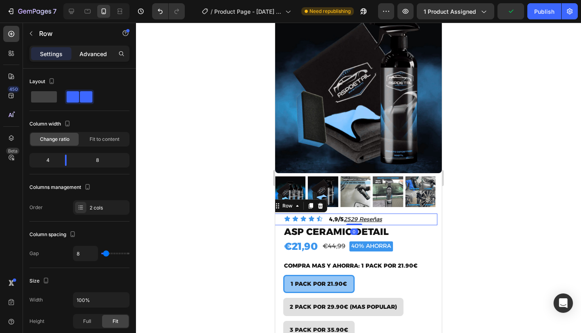
click at [85, 54] on p "Advanced" at bounding box center [93, 54] width 27 height 8
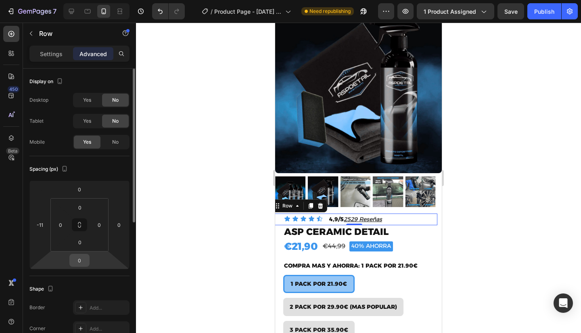
click at [79, 257] on input "0" at bounding box center [79, 260] width 16 height 12
type input "5"
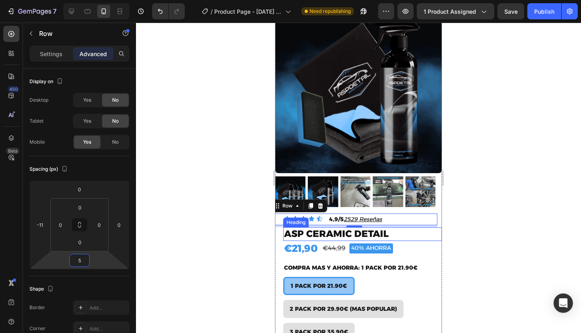
click at [296, 228] on h2 "ASP CERAMIC DETAIL" at bounding box center [362, 234] width 159 height 14
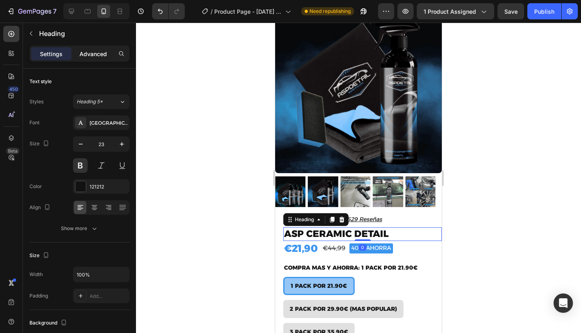
click at [84, 54] on p "Advanced" at bounding box center [93, 54] width 27 height 8
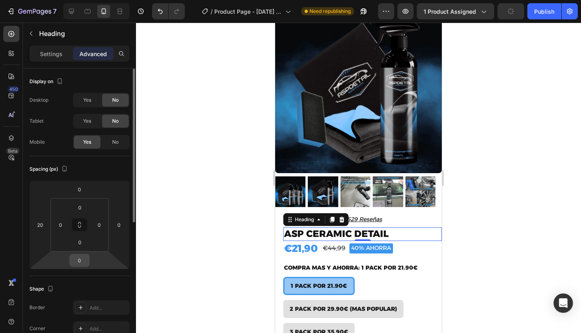
click at [84, 263] on input "0" at bounding box center [79, 260] width 16 height 12
type input "5"
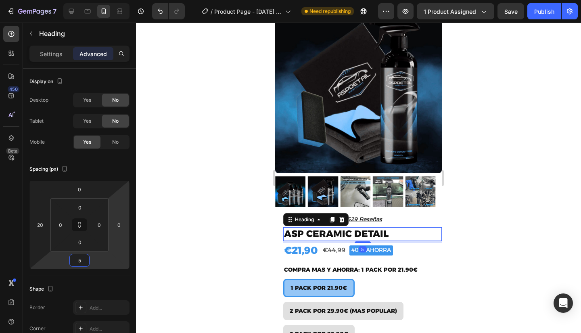
click at [202, 205] on div at bounding box center [358, 178] width 445 height 310
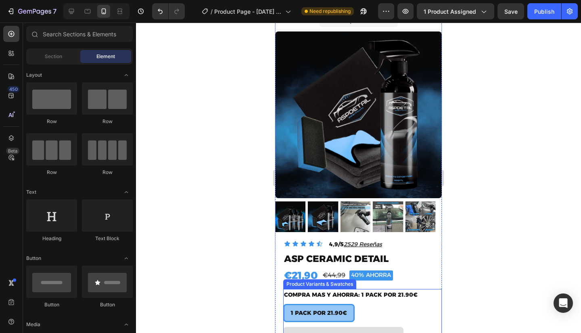
scroll to position [10, 0]
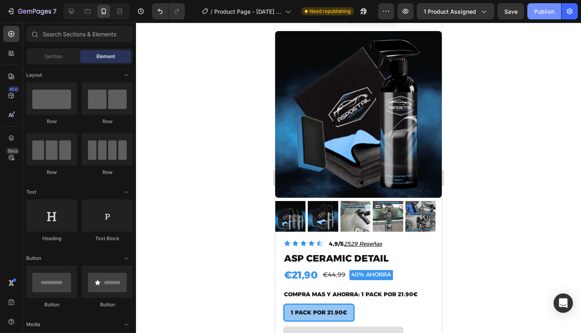
click at [532, 11] on button "Publish" at bounding box center [545, 11] width 34 height 16
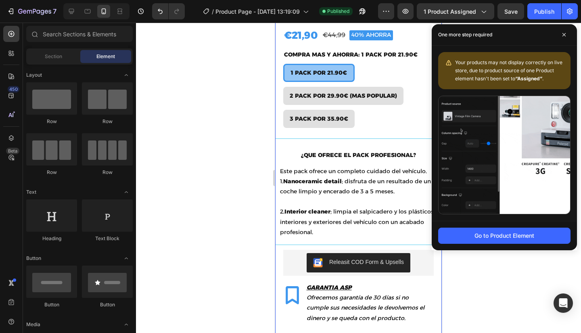
scroll to position [276, 0]
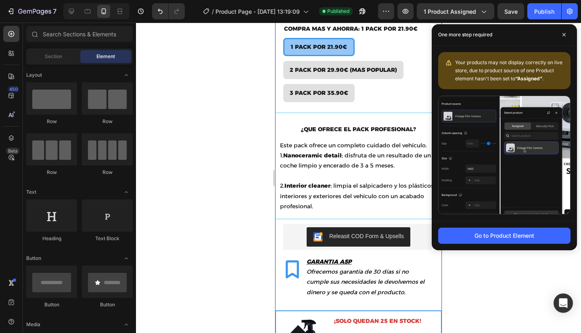
click at [295, 227] on div "Releasit COD Form & Upsells" at bounding box center [359, 236] width 144 height 19
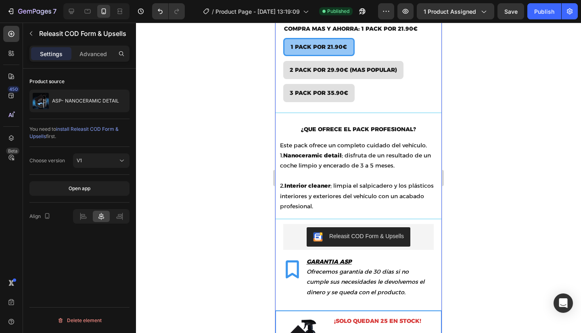
click at [425, 224] on div "Releasit COD Form & Upsells" at bounding box center [358, 237] width 151 height 26
click at [414, 231] on div "Releasit COD Form & Upsells" at bounding box center [359, 236] width 144 height 19
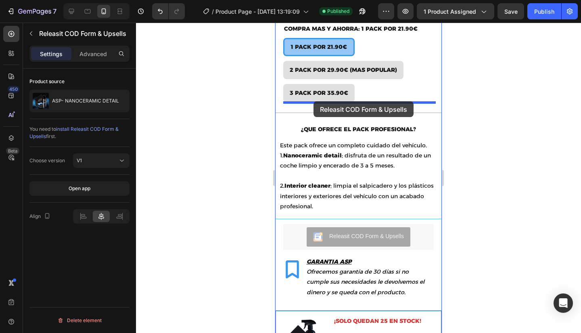
drag, startPoint x: 296, startPoint y: 230, endPoint x: 314, endPoint y: 101, distance: 129.6
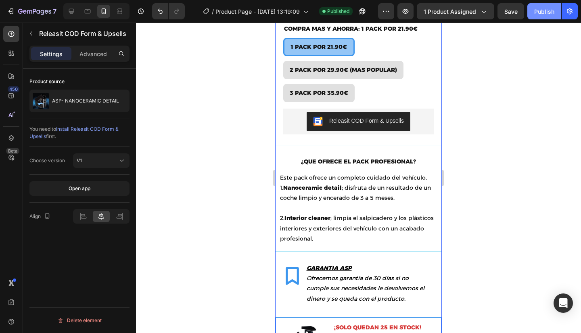
click at [537, 17] on button "Publish" at bounding box center [545, 11] width 34 height 16
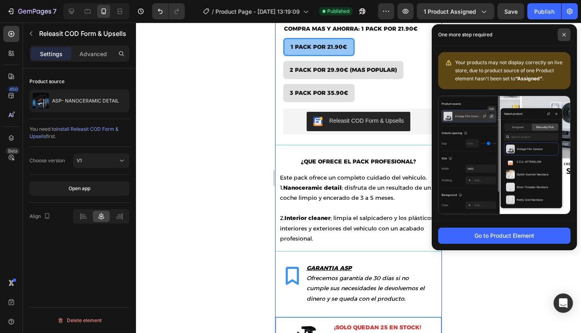
click at [568, 38] on span at bounding box center [564, 34] width 13 height 13
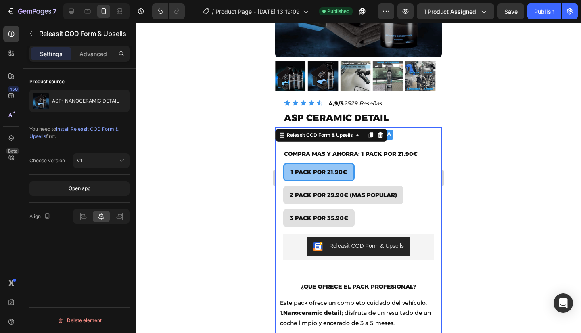
scroll to position [151, 0]
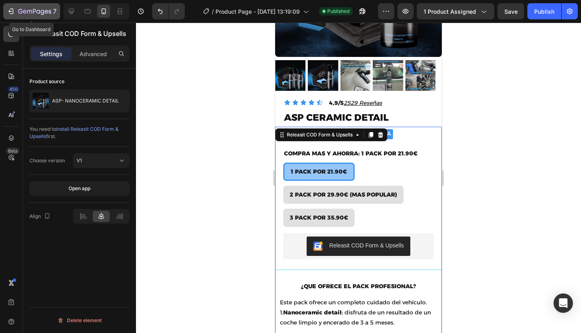
click at [31, 8] on div "7" at bounding box center [37, 11] width 38 height 10
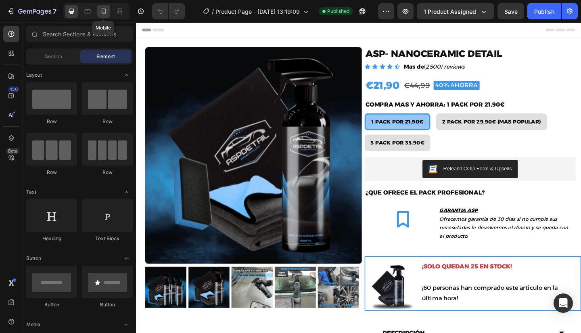
click at [109, 9] on div at bounding box center [103, 11] width 13 height 13
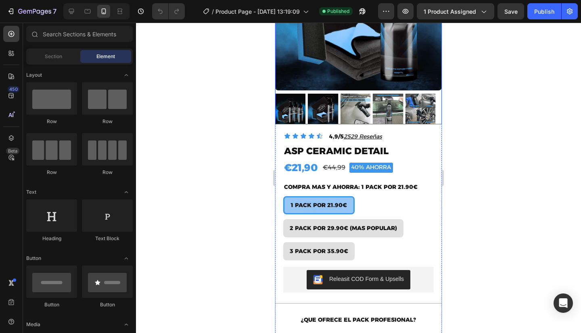
scroll to position [246, 0]
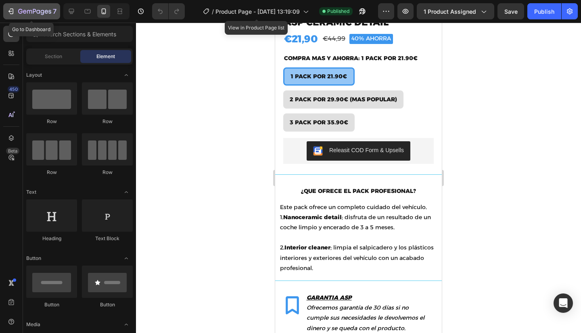
click at [22, 5] on button "7" at bounding box center [31, 11] width 57 height 16
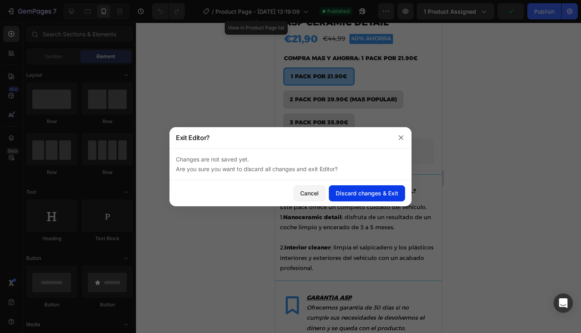
click at [348, 193] on div "Discard changes & Exit" at bounding box center [367, 193] width 63 height 8
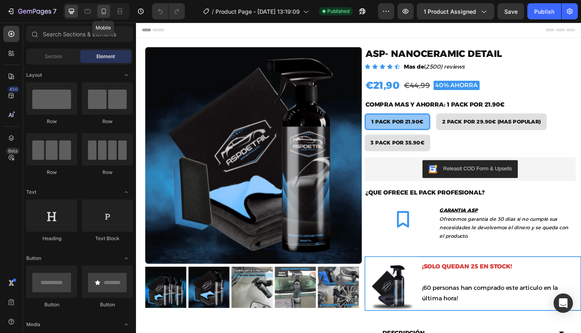
click at [109, 8] on div at bounding box center [103, 11] width 13 height 13
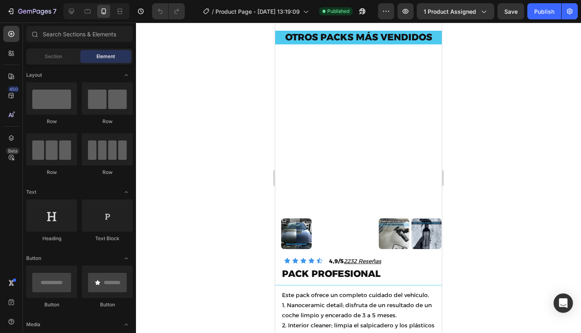
scroll to position [2570, 0]
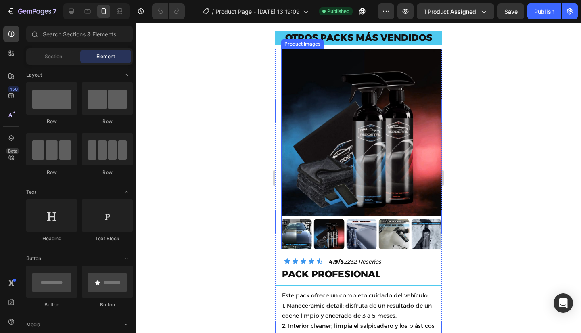
click at [327, 113] on img at bounding box center [364, 132] width 167 height 167
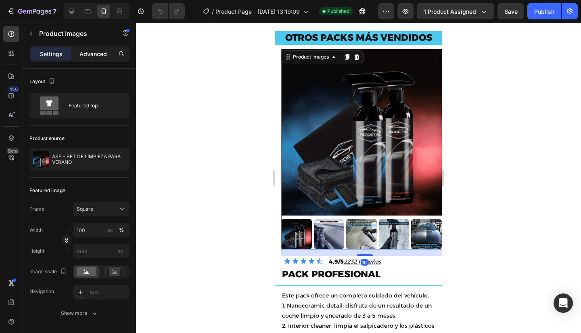
click at [93, 59] on div "Advanced" at bounding box center [93, 53] width 40 height 13
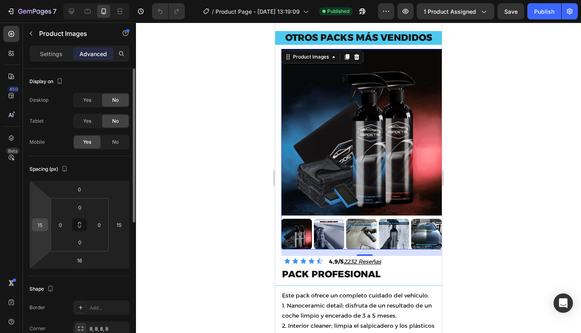
click at [43, 222] on input "15" at bounding box center [40, 225] width 12 height 12
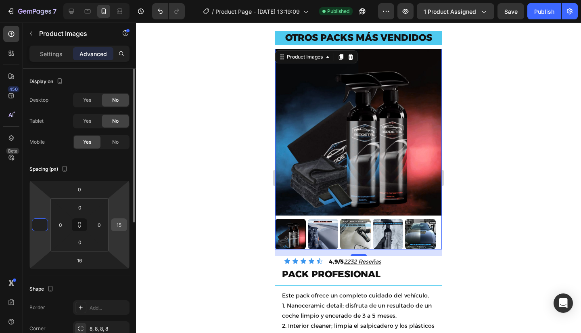
type input "0"
click at [122, 226] on input "15" at bounding box center [119, 225] width 12 height 12
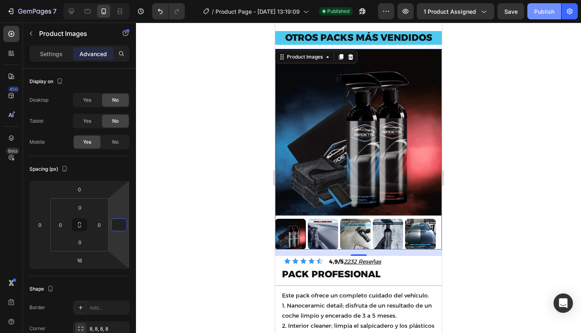
type input "0"
click at [535, 10] on div "Publish" at bounding box center [544, 11] width 20 height 8
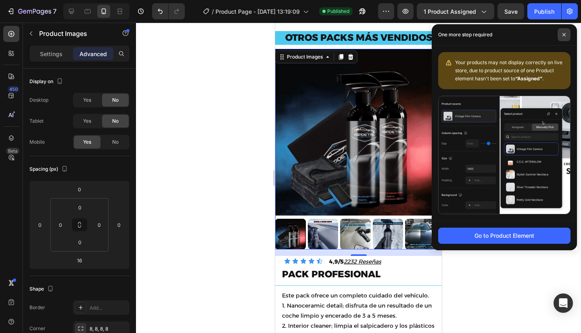
click at [566, 34] on span at bounding box center [564, 34] width 13 height 13
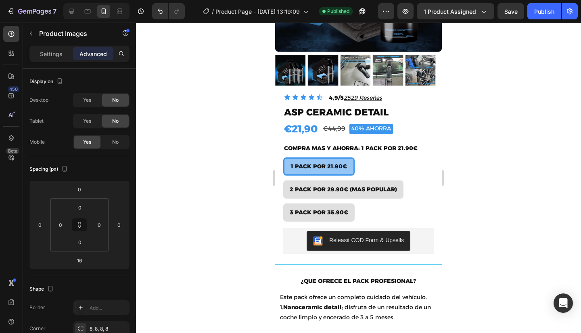
scroll to position [0, 0]
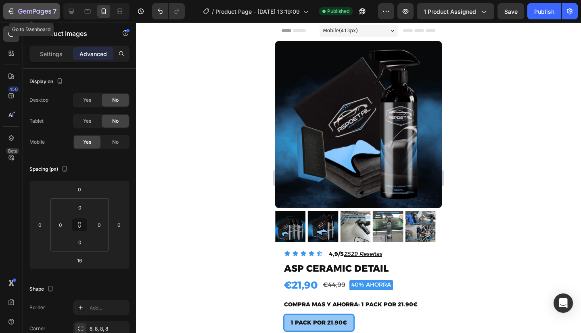
click at [27, 10] on icon "button" at bounding box center [29, 12] width 5 height 4
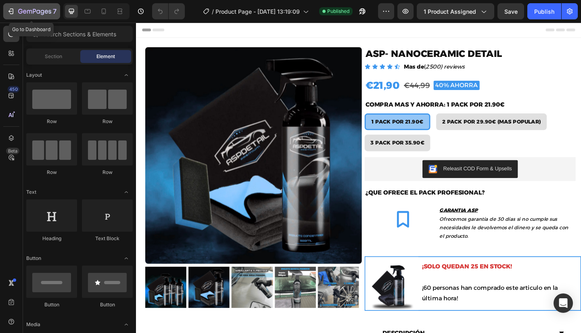
click at [18, 10] on icon "button" at bounding box center [34, 11] width 33 height 7
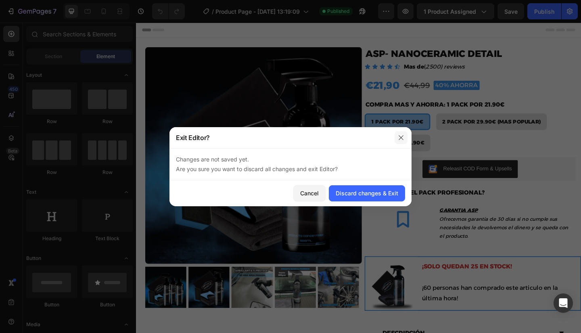
click at [399, 134] on icon "button" at bounding box center [401, 137] width 6 height 6
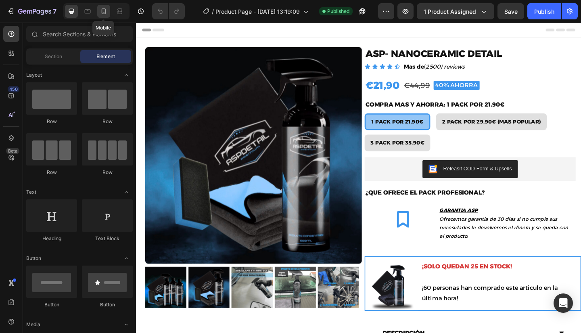
click at [100, 9] on icon at bounding box center [104, 11] width 8 height 8
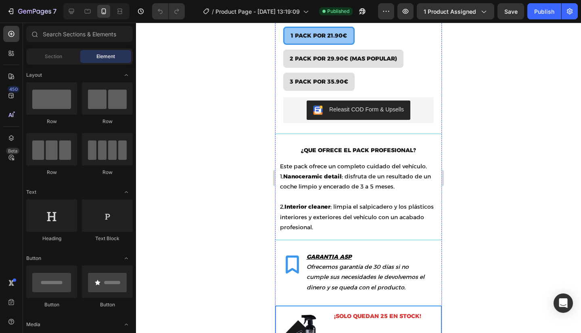
scroll to position [287, 0]
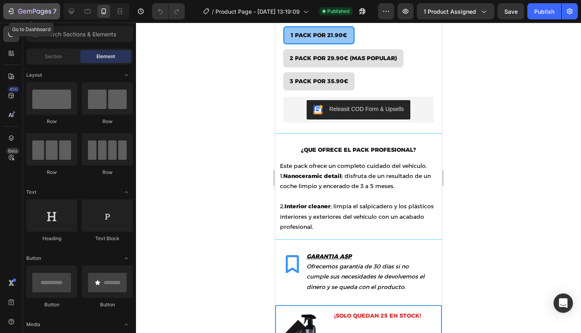
click at [32, 15] on icon "button" at bounding box center [34, 11] width 33 height 7
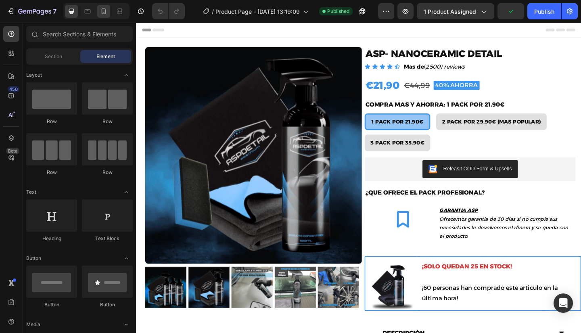
click at [103, 7] on icon at bounding box center [104, 11] width 8 height 8
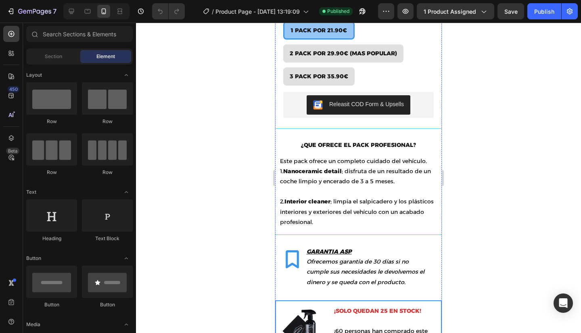
scroll to position [293, 0]
click at [356, 140] on p "¿QUE OFRECE EL PACK PROFESIONAL?" at bounding box center [358, 145] width 165 height 10
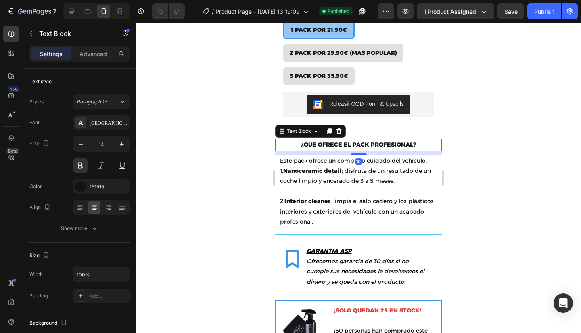
click at [382, 140] on p "¿QUE OFRECE EL PACK PROFESIONAL?" at bounding box center [358, 145] width 165 height 10
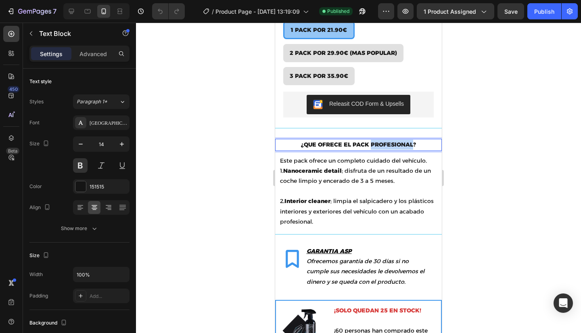
click at [382, 140] on p "¿QUE OFRECE EL PACK PROFESIONAL?" at bounding box center [358, 145] width 165 height 10
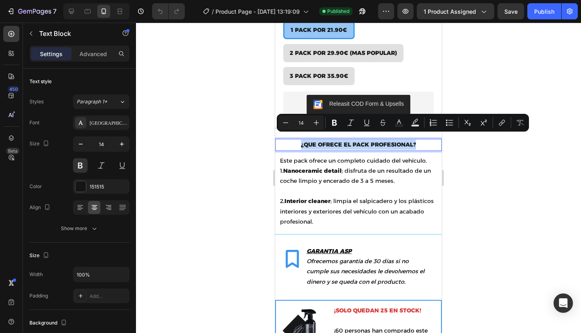
click at [382, 140] on p "¿QUE OFRECE EL PACK PROFESIONAL?" at bounding box center [358, 145] width 165 height 10
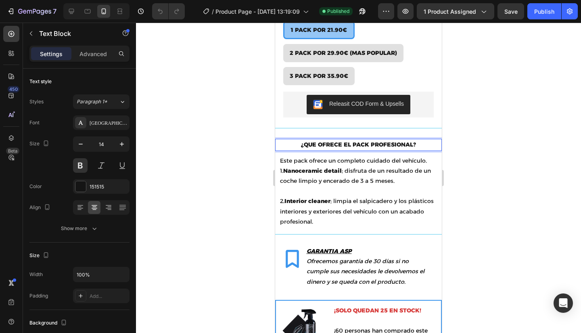
click at [382, 140] on p "¿QUE OFRECE EL PACK PROFESIONAL?" at bounding box center [358, 145] width 165 height 10
click at [547, 4] on button "Publish" at bounding box center [545, 11] width 34 height 16
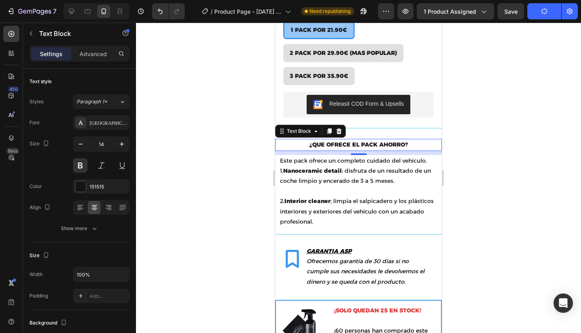
click at [501, 109] on div at bounding box center [358, 178] width 445 height 310
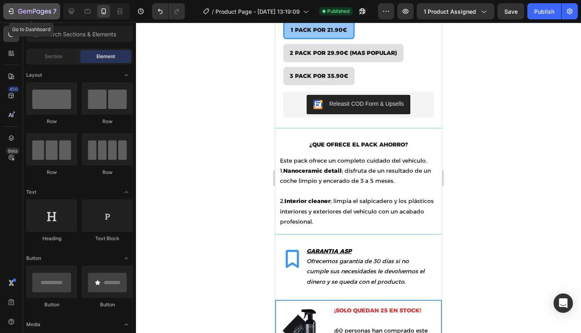
click at [29, 8] on div "7" at bounding box center [37, 11] width 38 height 10
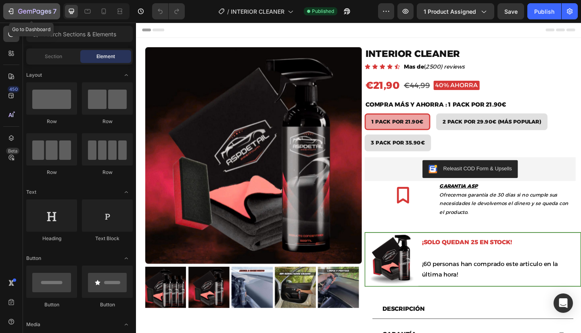
click at [40, 15] on div "7" at bounding box center [37, 11] width 38 height 10
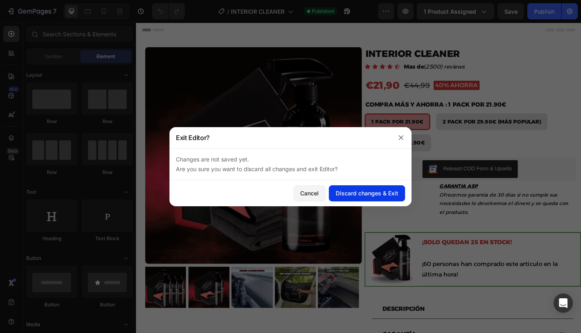
click at [345, 190] on div "Discard changes & Exit" at bounding box center [367, 193] width 63 height 8
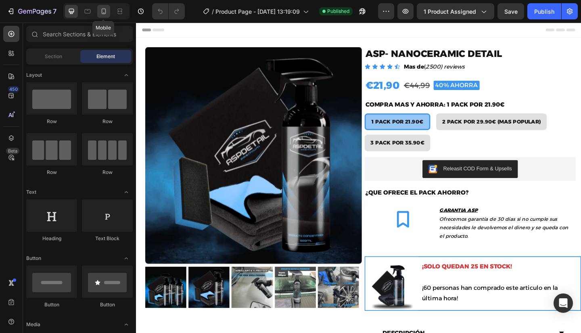
click at [106, 10] on icon at bounding box center [104, 11] width 8 height 8
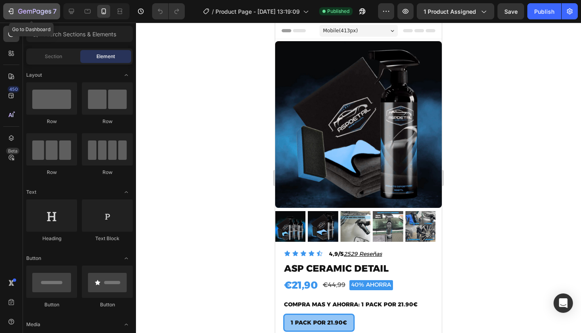
click at [24, 8] on div "7" at bounding box center [37, 11] width 38 height 10
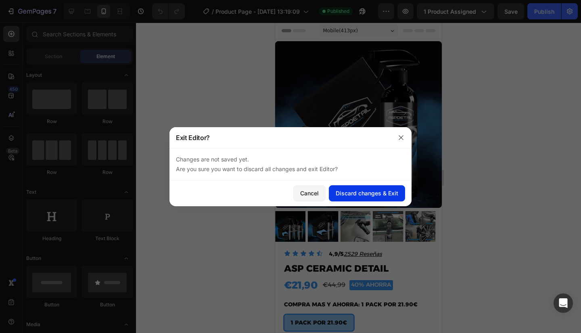
click at [376, 195] on div "Discard changes & Exit" at bounding box center [367, 193] width 63 height 8
